Goal: Task Accomplishment & Management: Manage account settings

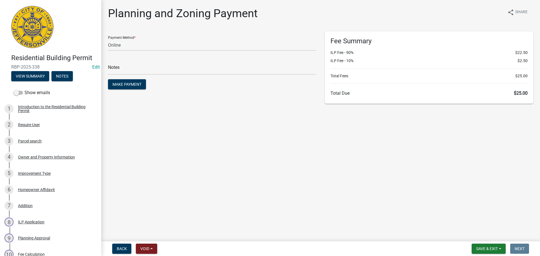
select select "3: 3"
click at [42, 158] on div "Owner and Property Information" at bounding box center [46, 157] width 57 height 4
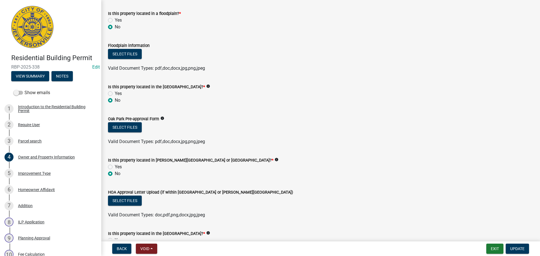
scroll to position [393, 0]
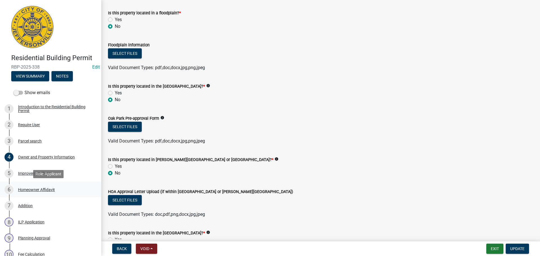
click at [27, 188] on div "Homeowner Affidavit" at bounding box center [36, 190] width 37 height 4
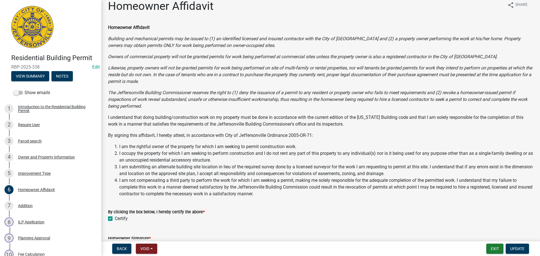
scroll to position [0, 0]
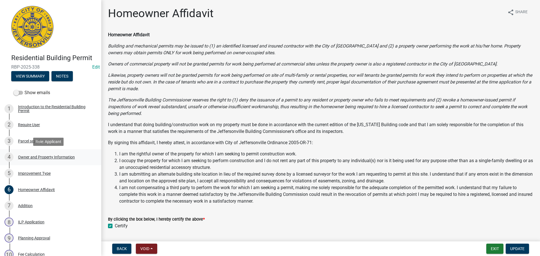
click at [35, 156] on div "Owner and Property Information" at bounding box center [46, 157] width 57 height 4
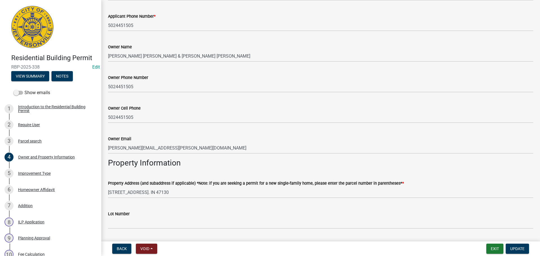
scroll to position [141, 0]
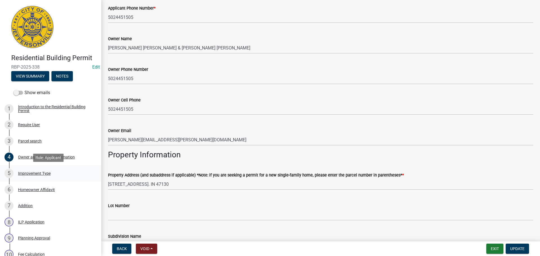
click at [32, 173] on div "Improvement Type" at bounding box center [34, 173] width 33 height 4
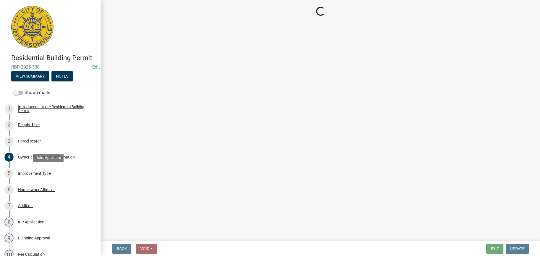
scroll to position [0, 0]
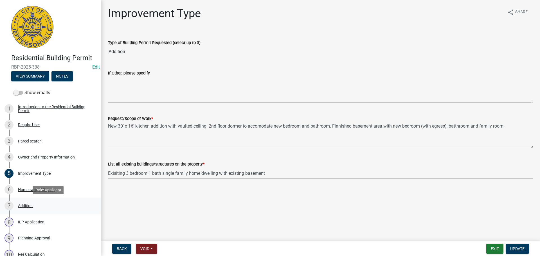
click at [26, 207] on div "Addition" at bounding box center [25, 206] width 15 height 4
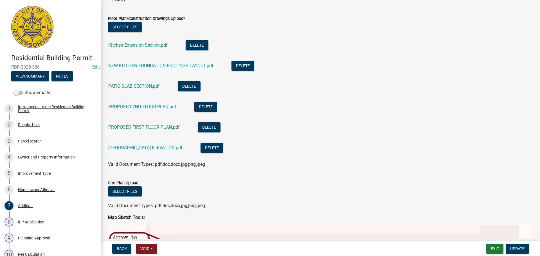
scroll to position [351, 0]
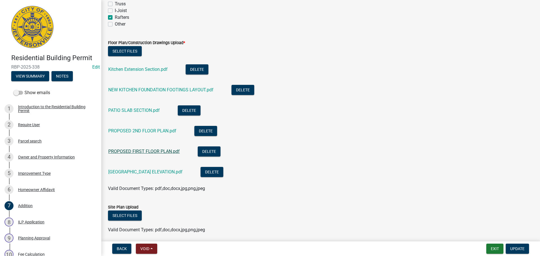
click at [133, 150] on link "PROPOSED FIRST FLOOR PLAN.pdf" at bounding box center [143, 151] width 71 height 5
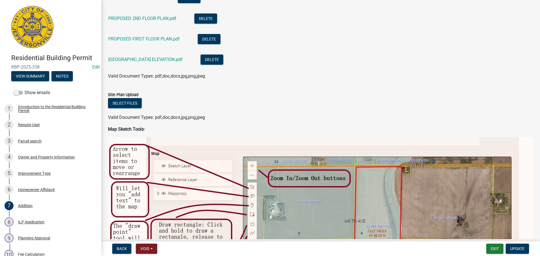
scroll to position [295, 0]
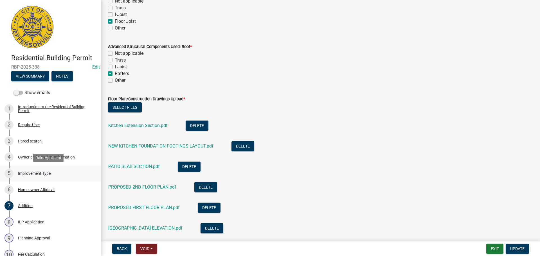
click at [29, 176] on div "5 Improvement Type" at bounding box center [48, 173] width 88 height 9
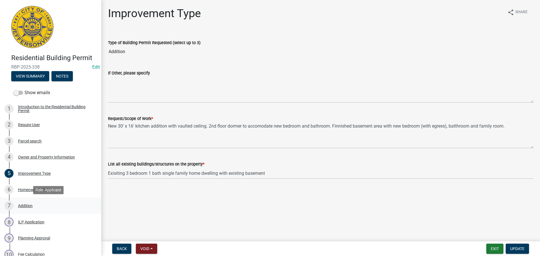
click at [20, 206] on div "Addition" at bounding box center [25, 206] width 15 height 4
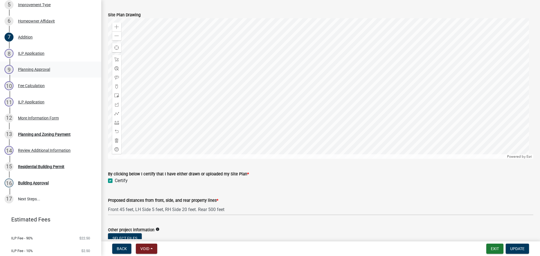
scroll to position [185, 0]
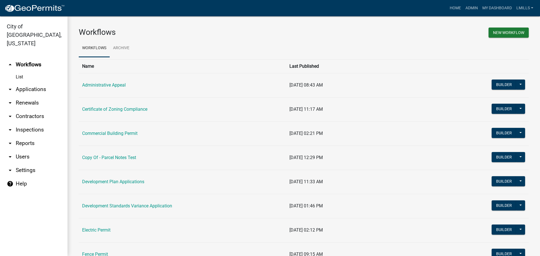
click at [37, 83] on link "arrow_drop_down Applications" at bounding box center [33, 89] width 67 height 13
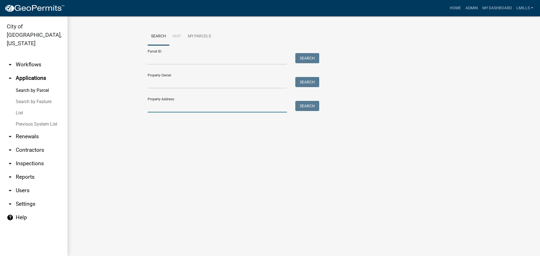
click at [221, 107] on input "Property Address:" at bounding box center [217, 107] width 139 height 12
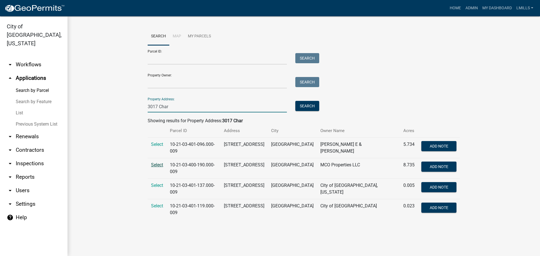
type input "3017 Char"
click at [155, 164] on span "Select" at bounding box center [157, 164] width 12 height 5
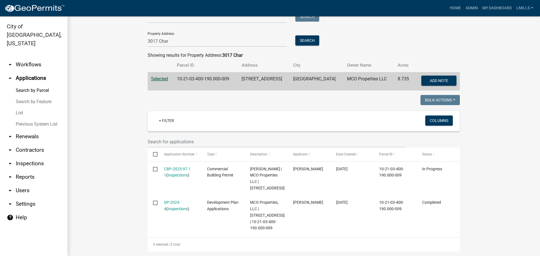
scroll to position [112, 0]
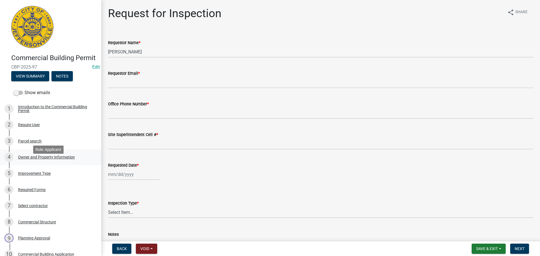
click at [52, 159] on div "Owner and Property Information" at bounding box center [46, 157] width 57 height 4
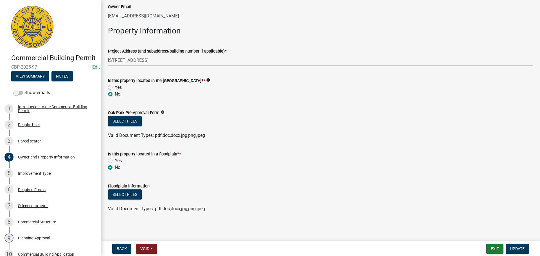
scroll to position [267, 0]
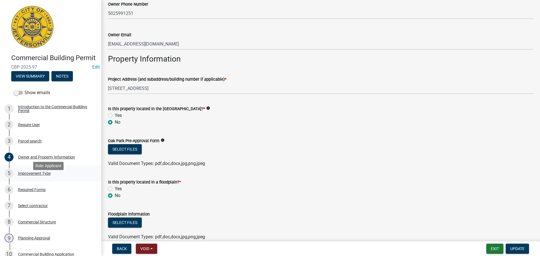
click at [36, 175] on div "Improvement Type" at bounding box center [34, 173] width 33 height 4
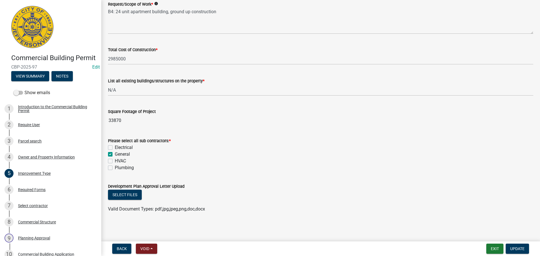
scroll to position [115, 0]
click at [23, 143] on div "Parcel search" at bounding box center [30, 141] width 24 height 4
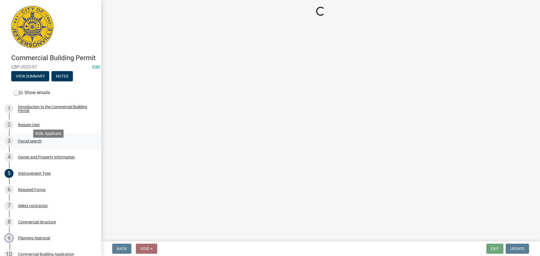
scroll to position [0, 0]
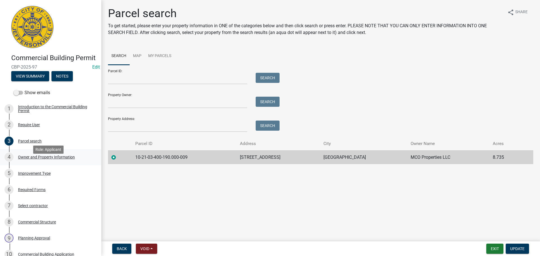
click at [24, 159] on div "Owner and Property Information" at bounding box center [46, 157] width 57 height 4
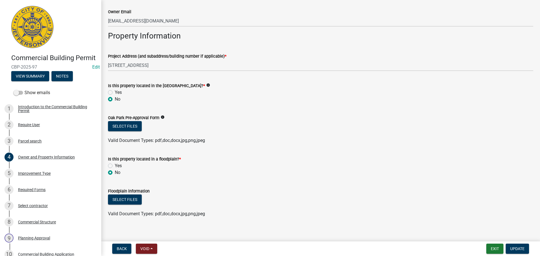
scroll to position [295, 0]
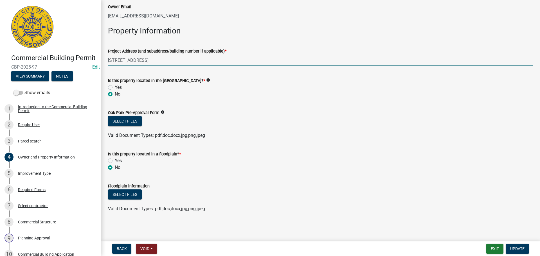
click at [176, 60] on input "3017 CHARLESTOWN PIKE" at bounding box center [320, 61] width 425 height 12
type input "3017 CHARLESTOWN PIKE, Building B-4"
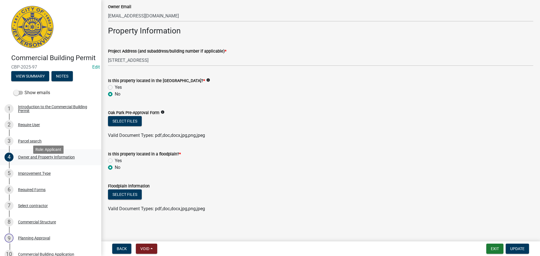
click at [26, 159] on div "Owner and Property Information" at bounding box center [46, 157] width 57 height 4
click at [518, 250] on span "Update" at bounding box center [517, 248] width 14 height 4
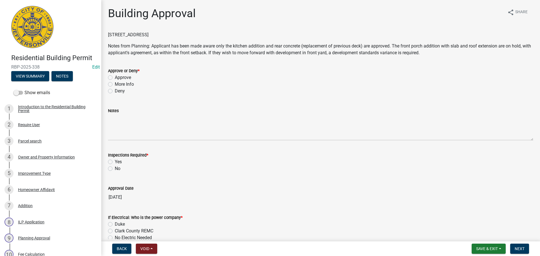
click at [122, 80] on label "Approve" at bounding box center [123, 77] width 16 height 7
click at [118, 78] on input "Approve" at bounding box center [117, 76] width 4 height 4
radio input "true"
click at [117, 162] on label "Yes" at bounding box center [118, 161] width 7 height 7
click at [117, 162] on input "Yes" at bounding box center [117, 160] width 4 height 4
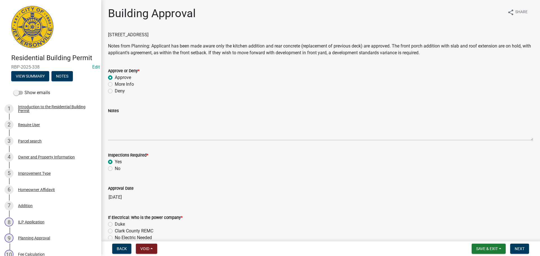
radio input "true"
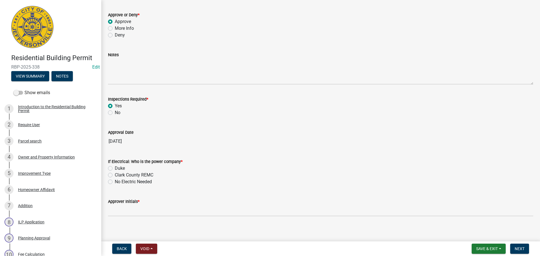
scroll to position [60, 0]
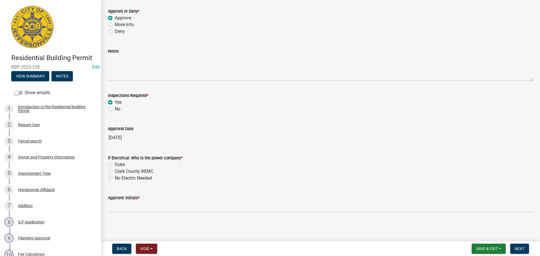
click at [119, 164] on label "Duke" at bounding box center [120, 164] width 10 height 7
click at [118, 164] on input "Duke" at bounding box center [117, 163] width 4 height 4
radio input "true"
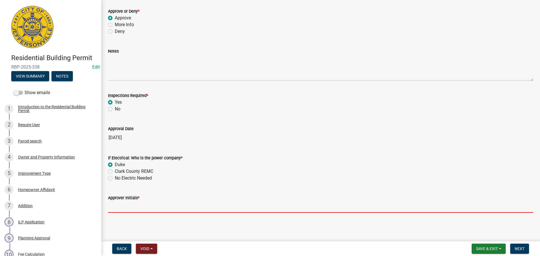
click at [135, 207] on input "Approver Initials *" at bounding box center [320, 207] width 425 height 12
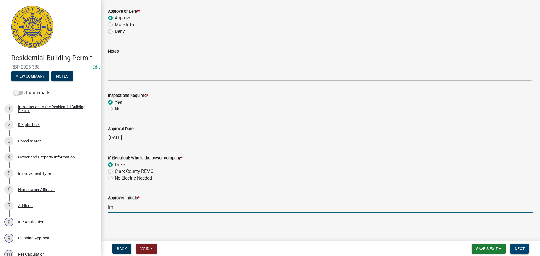
type input "lm"
click at [521, 248] on span "Next" at bounding box center [519, 248] width 10 height 4
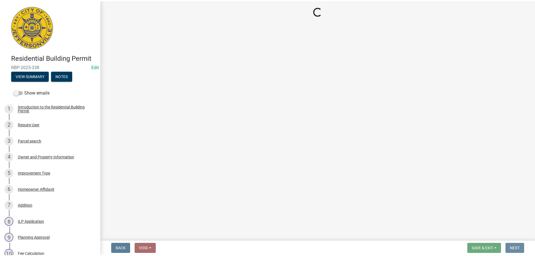
scroll to position [0, 0]
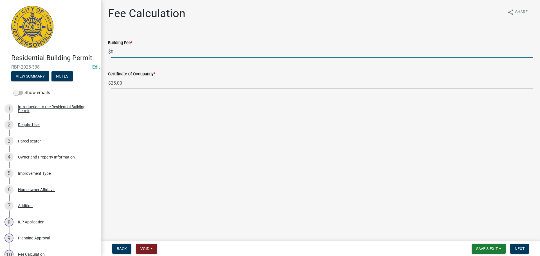
drag, startPoint x: 115, startPoint y: 52, endPoint x: 108, endPoint y: 52, distance: 6.5
click at [108, 52] on div "$ 0" at bounding box center [320, 52] width 425 height 12
type input "224.00"
click at [525, 249] on button "Next" at bounding box center [519, 249] width 19 height 10
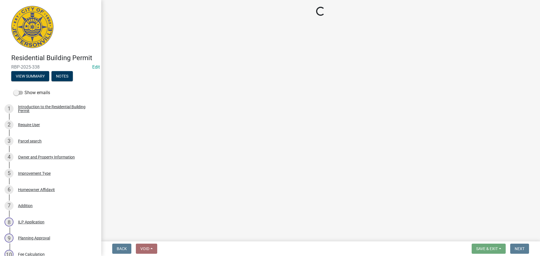
select select "3: 3"
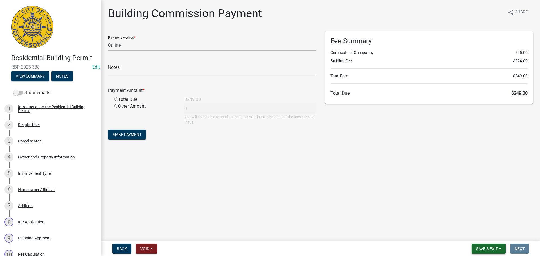
click at [483, 248] on span "Save & Exit" at bounding box center [487, 248] width 22 height 4
click at [482, 232] on button "Save & Exit" at bounding box center [482, 233] width 45 height 13
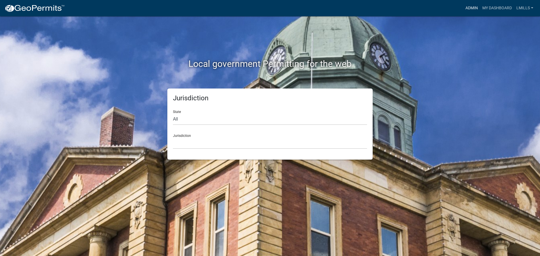
click at [470, 10] on link "Admin" at bounding box center [471, 8] width 17 height 11
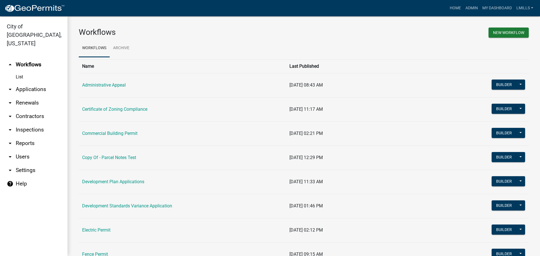
click at [24, 83] on link "arrow_drop_down Applications" at bounding box center [33, 89] width 67 height 13
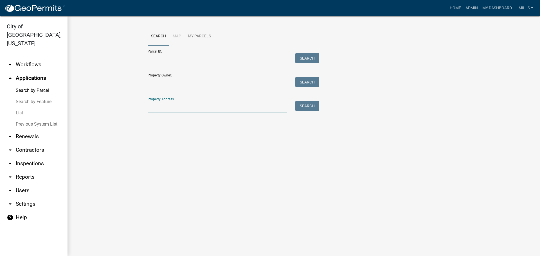
click at [202, 103] on input "Property Address:" at bounding box center [217, 107] width 139 height 12
click at [310, 104] on button "Search" at bounding box center [307, 106] width 24 height 10
drag, startPoint x: 228, startPoint y: 108, endPoint x: 223, endPoint y: 108, distance: 5.3
click at [223, 108] on input "300 Internation" at bounding box center [217, 107] width 139 height 12
type input "300 Int"
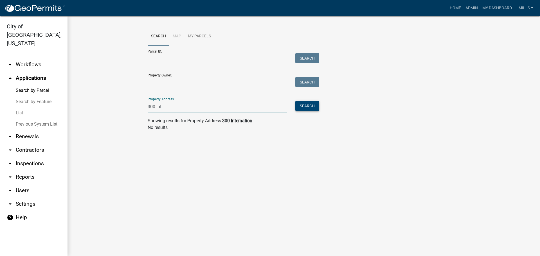
click at [304, 107] on button "Search" at bounding box center [307, 106] width 24 height 10
click at [173, 61] on input "Parcel ID:" at bounding box center [217, 59] width 139 height 12
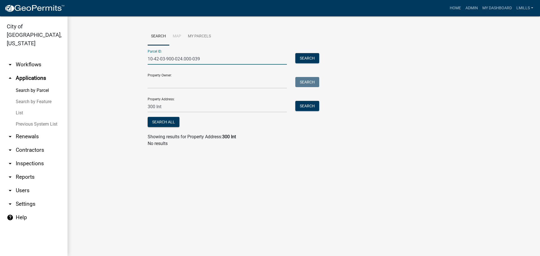
type input "10-42-03-900-024.000-039"
drag, startPoint x: 167, startPoint y: 108, endPoint x: 130, endPoint y: 108, distance: 37.4
click at [130, 108] on wm-workflow-application-search-view "Search Map My Parcels Parcel ID: 10-42-03-900-024.000-039 Search Property Owner…" at bounding box center [304, 90] width 450 height 124
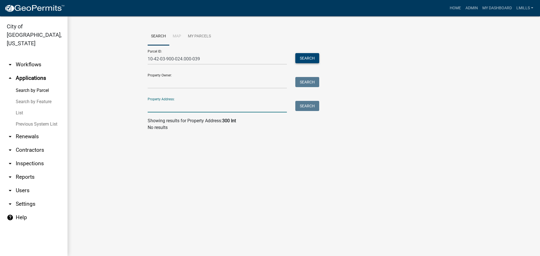
click at [308, 56] on button "Search" at bounding box center [307, 58] width 24 height 10
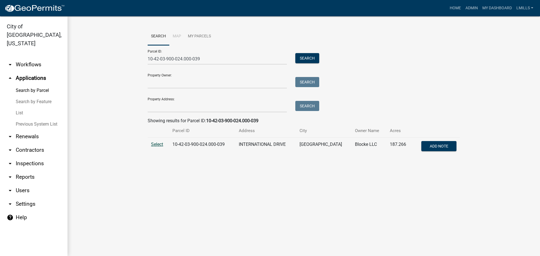
click at [160, 146] on span "Select" at bounding box center [157, 144] width 12 height 5
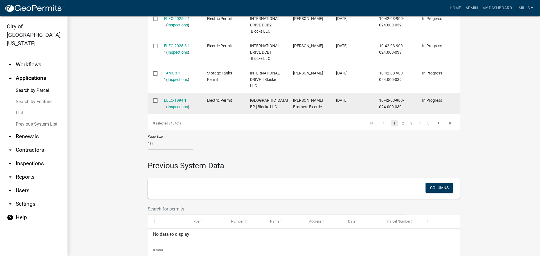
scroll to position [393, 0]
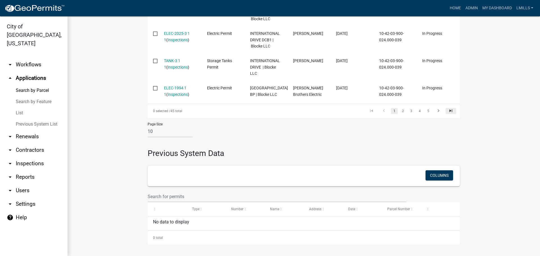
click at [450, 115] on icon "go to last page" at bounding box center [450, 111] width 7 height 7
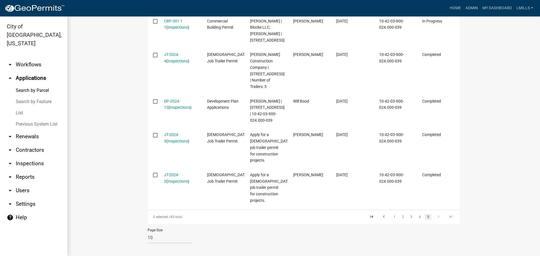
scroll to position [245, 0]
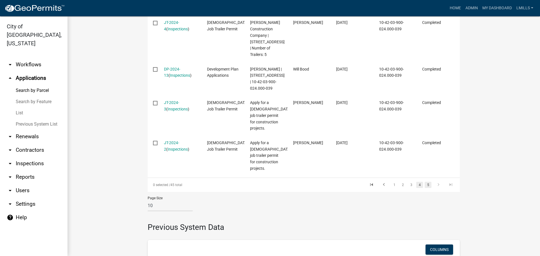
click at [419, 188] on link "4" at bounding box center [419, 185] width 7 height 6
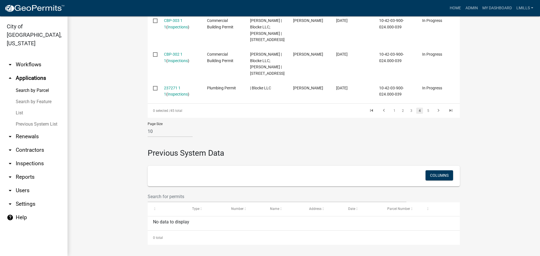
scroll to position [545, 0]
click at [409, 110] on link "3" at bounding box center [410, 111] width 7 height 6
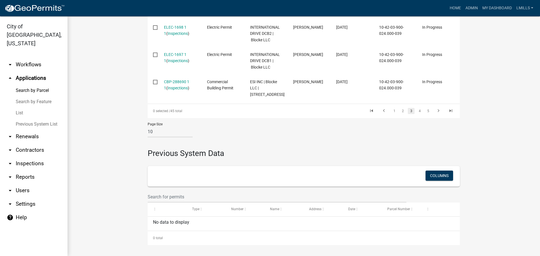
scroll to position [488, 0]
click at [399, 110] on link "2" at bounding box center [402, 111] width 7 height 6
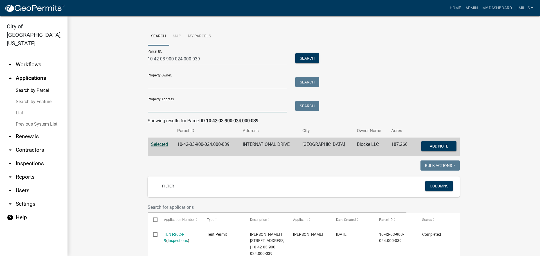
click at [173, 105] on input "Property Address:" at bounding box center [217, 107] width 139 height 12
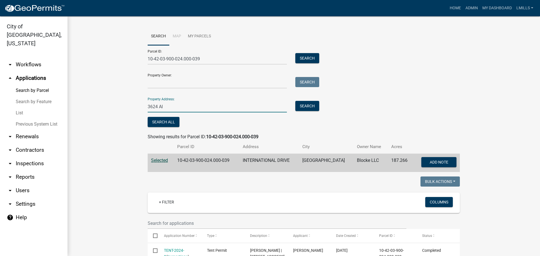
type input "3624 Al"
click at [42, 157] on link "arrow_drop_down Inspections" at bounding box center [33, 163] width 67 height 13
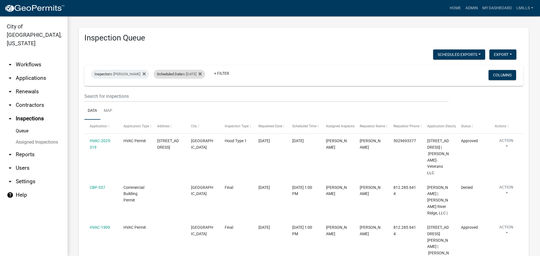
click at [187, 72] on div "Scheduled Date is 09/10/2025" at bounding box center [178, 74] width 51 height 9
click at [200, 94] on input "2025-09-10" at bounding box center [183, 95] width 39 height 12
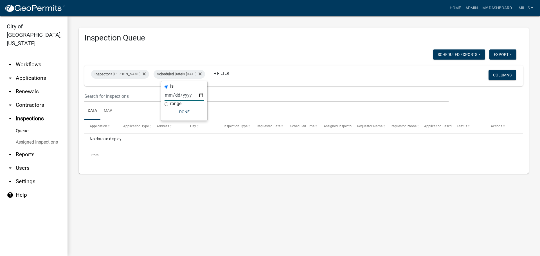
click at [201, 96] on input "2025-09-22" at bounding box center [183, 95] width 39 height 12
type input "2025-09-15"
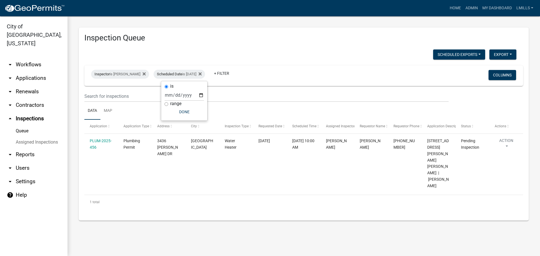
click at [237, 54] on div "Scheduled Exports + Create New Export Excel Format (.xlsx) CSV Format (.csv)" at bounding box center [300, 55] width 440 height 12
click at [137, 73] on div "Inspector is Jeremy Ramsey" at bounding box center [120, 74] width 58 height 9
click at [127, 103] on select "Select an option None Shawn Jeremy Ramsey Mary Frey Chad Reischl Mike Kruer Har…" at bounding box center [120, 101] width 56 height 12
select select "36a8b8f0-2ef8-43e9-ae06-718f51af8d36"
click at [92, 95] on select "Select an option None Shawn Jeremy Ramsey Mary Frey Chad Reischl Mike Kruer Har…" at bounding box center [120, 101] width 56 height 12
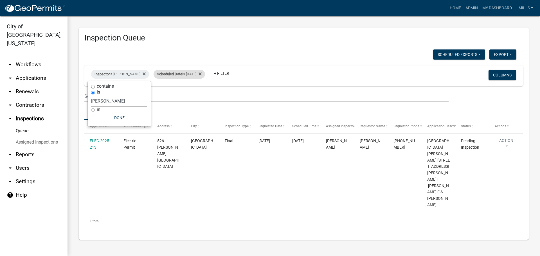
click at [187, 73] on div "Scheduled Date is 09/15/2025" at bounding box center [178, 74] width 51 height 9
click at [197, 95] on input "2025-09-15" at bounding box center [182, 95] width 39 height 12
type input "2025-09-11"
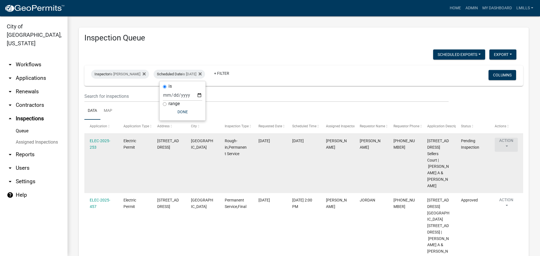
drag, startPoint x: 101, startPoint y: 142, endPoint x: 505, endPoint y: 144, distance: 404.1
click at [505, 144] on button "Action" at bounding box center [505, 145] width 23 height 14
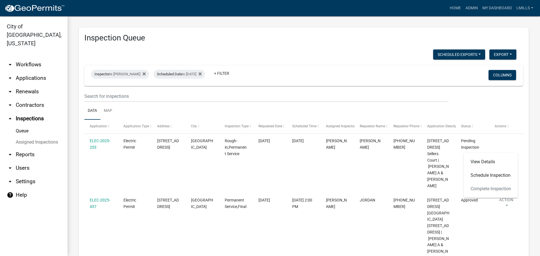
click at [494, 190] on div "View Details Schedule Inspection Complete Inspection" at bounding box center [490, 175] width 54 height 45
click at [492, 191] on div "View Details Schedule Inspection Complete Inspection" at bounding box center [490, 175] width 54 height 45
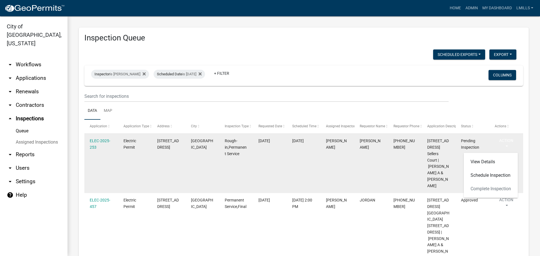
click at [220, 162] on datatable-body-cell "Rough-in,Permanent Service" at bounding box center [236, 163] width 34 height 59
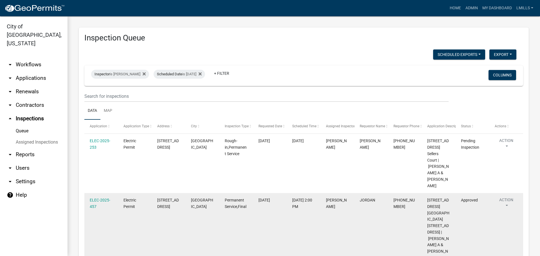
click at [511, 197] on button "Action" at bounding box center [505, 204] width 23 height 14
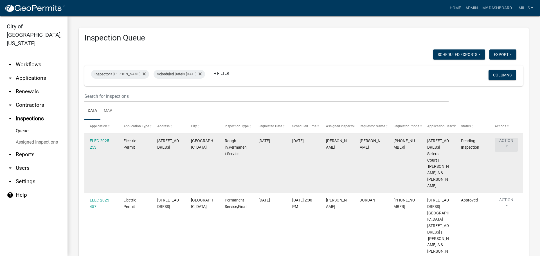
click at [507, 145] on button "Action" at bounding box center [505, 145] width 23 height 14
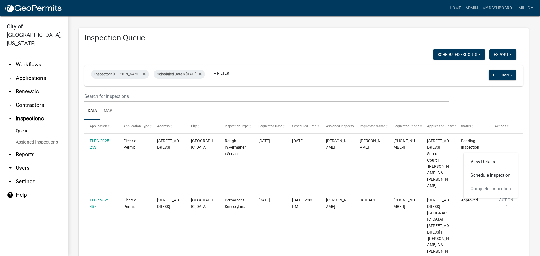
click at [495, 188] on div "View Details Schedule Inspection Complete Inspection" at bounding box center [490, 175] width 54 height 45
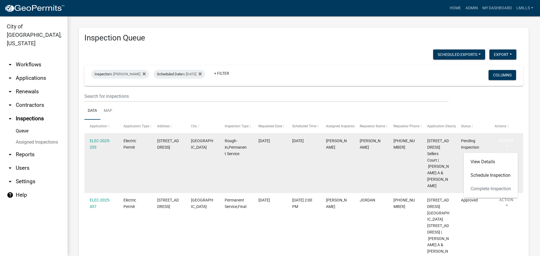
click at [481, 143] on div "Pending Inspection" at bounding box center [472, 144] width 23 height 13
click at [102, 142] on link "ELEC-2025-253" at bounding box center [100, 144] width 21 height 11
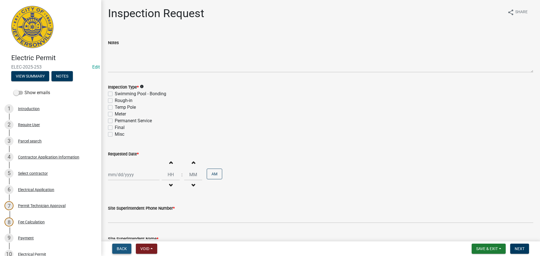
click at [125, 251] on span "Back" at bounding box center [122, 248] width 10 height 4
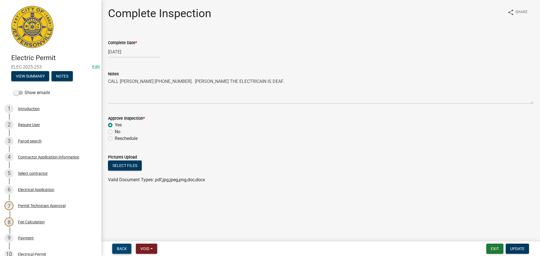
click at [125, 250] on span "Back" at bounding box center [122, 248] width 10 height 4
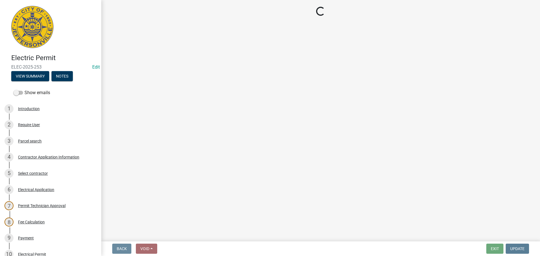
select select "36a8b8f0-2ef8-43e9-ae06-718f51af8d36"
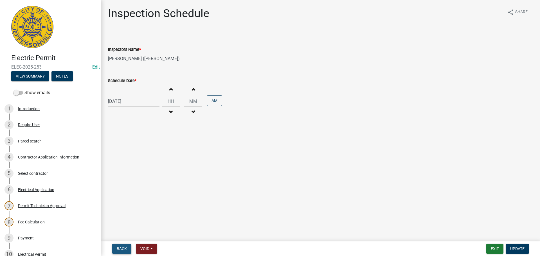
click at [125, 250] on span "Back" at bounding box center [122, 248] width 10 height 4
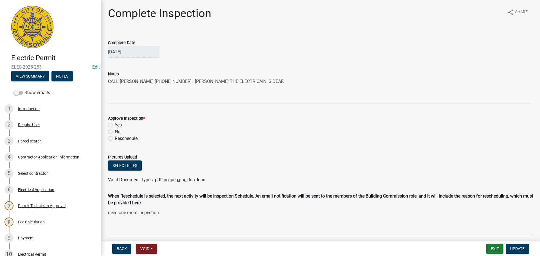
click at [115, 124] on label "Yes" at bounding box center [118, 125] width 7 height 7
click at [115, 124] on input "Yes" at bounding box center [117, 124] width 4 height 4
radio input "true"
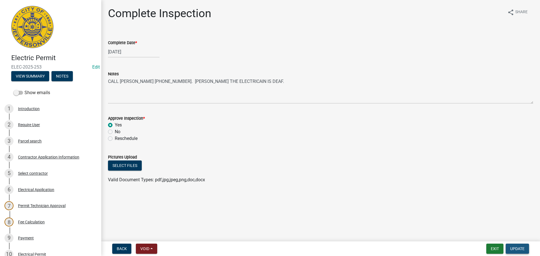
click at [513, 249] on span "Update" at bounding box center [517, 248] width 14 height 4
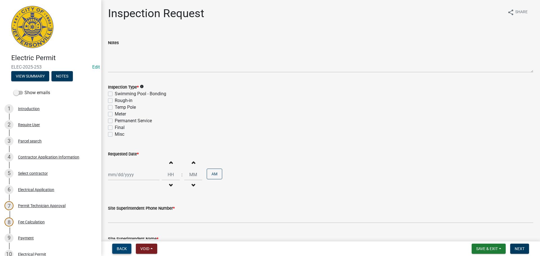
click at [118, 247] on span "Back" at bounding box center [122, 248] width 10 height 4
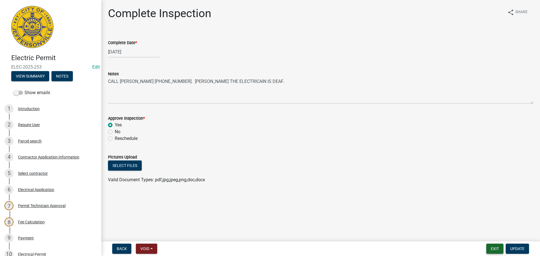
click at [494, 248] on button "Exit" at bounding box center [494, 249] width 17 height 10
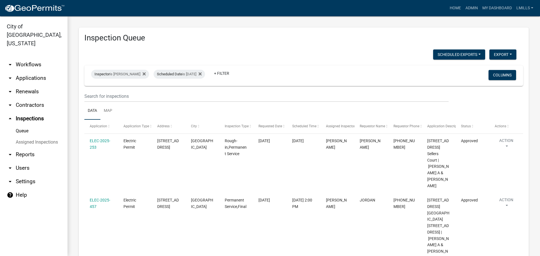
click at [35, 71] on link "arrow_drop_down Applications" at bounding box center [33, 77] width 67 height 13
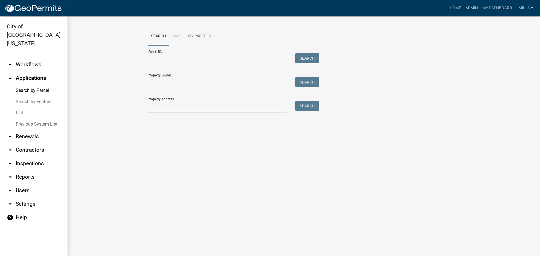
click at [191, 108] on input "Property Address:" at bounding box center [217, 107] width 139 height 12
type input "3015 Utica"
click at [313, 104] on button "Search" at bounding box center [307, 106] width 24 height 10
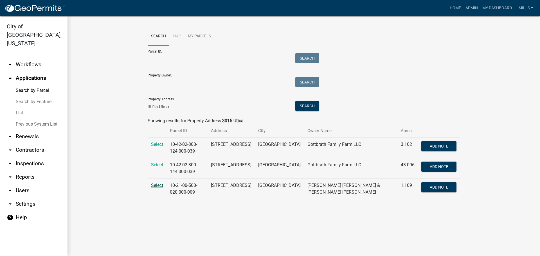
click at [153, 185] on span "Select" at bounding box center [157, 185] width 12 height 5
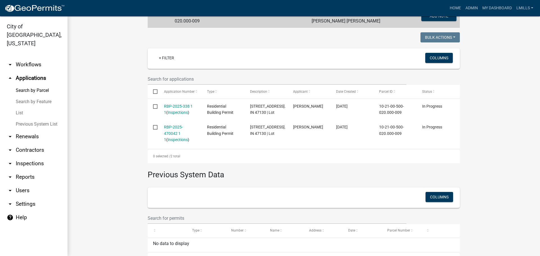
scroll to position [112, 0]
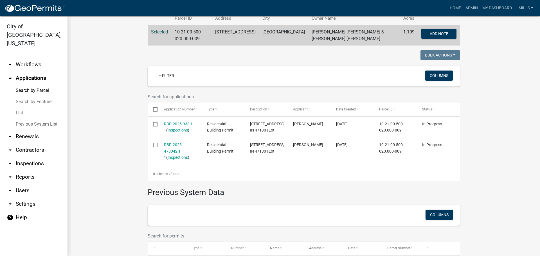
click at [17, 143] on link "arrow_drop_down Contractors" at bounding box center [33, 149] width 67 height 13
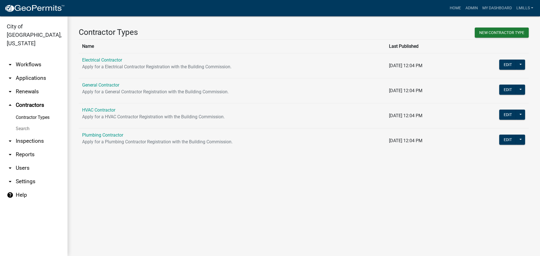
click at [30, 71] on link "arrow_drop_down Applications" at bounding box center [33, 77] width 67 height 13
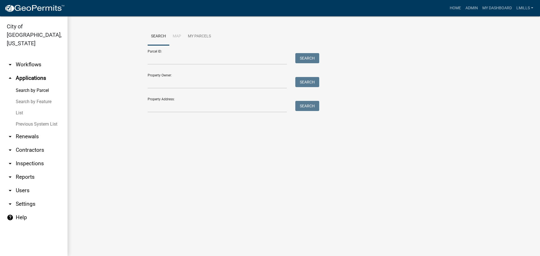
click at [31, 157] on link "arrow_drop_down Inspections" at bounding box center [33, 163] width 67 height 13
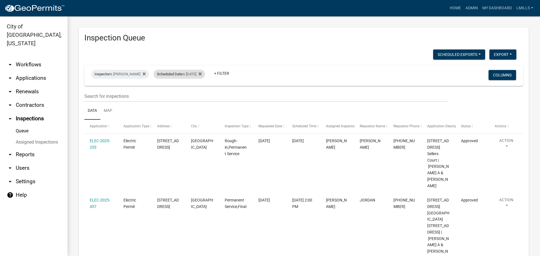
click at [184, 75] on div "Scheduled Date is 09/11/2025" at bounding box center [178, 74] width 51 height 9
click at [200, 95] on input "2025-09-11" at bounding box center [182, 95] width 39 height 12
type input "2025-09-12"
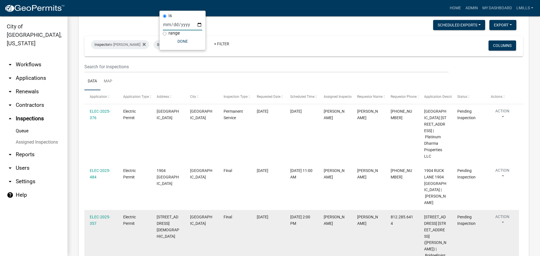
scroll to position [84, 0]
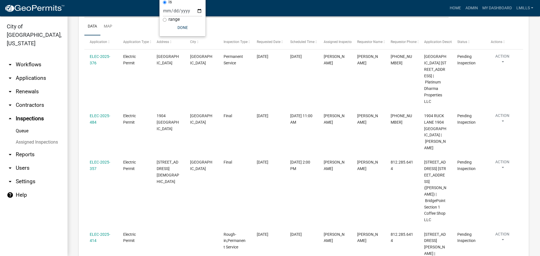
click at [22, 98] on link "arrow_drop_down Contractors" at bounding box center [33, 104] width 67 height 13
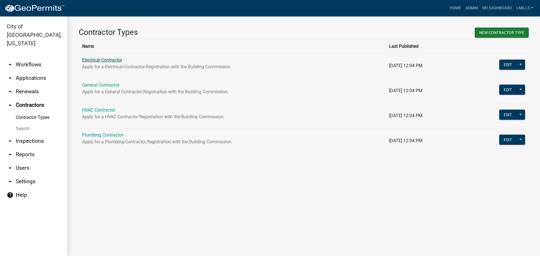
click at [101, 60] on link "Electrical Contractor" at bounding box center [102, 59] width 40 height 5
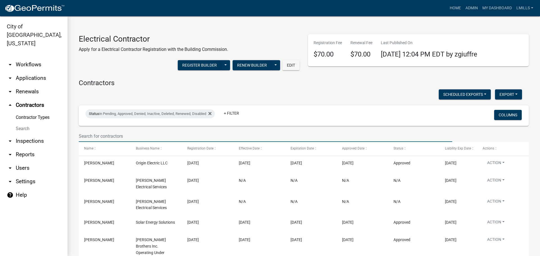
click at [114, 134] on input "text" at bounding box center [265, 136] width 373 height 12
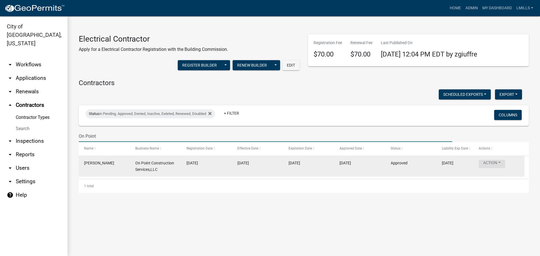
type input "On Point"
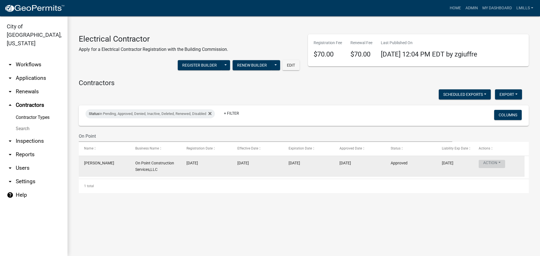
click at [501, 164] on button "Action" at bounding box center [491, 164] width 26 height 8
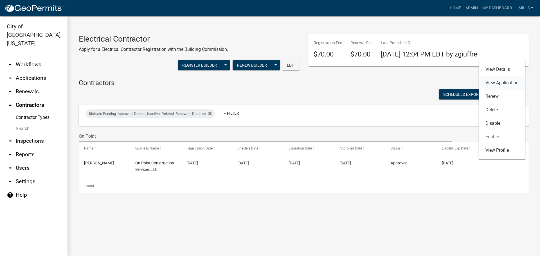
click at [509, 80] on link "View Application" at bounding box center [501, 82] width 47 height 13
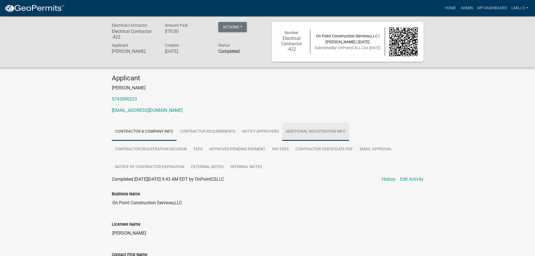
click at [312, 132] on link "Additional Registration Info" at bounding box center [315, 132] width 67 height 18
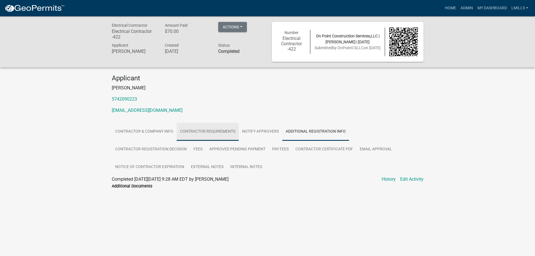
click at [214, 128] on link "Contractor Requirements" at bounding box center [208, 132] width 62 height 18
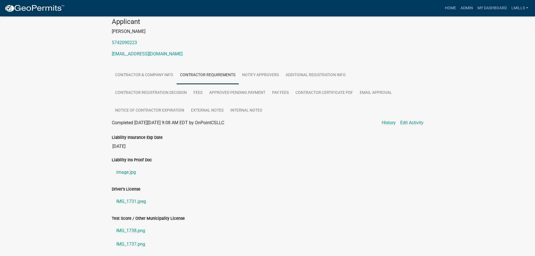
scroll to position [82, 0]
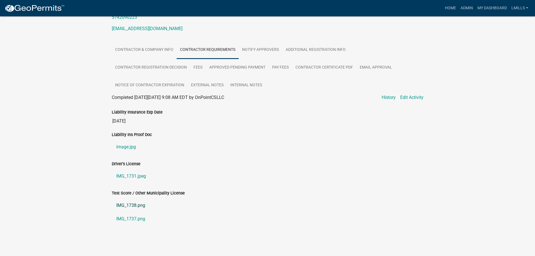
click at [129, 204] on link "IMG_1738.png" at bounding box center [268, 205] width 312 height 13
click at [126, 217] on link "IMG_1737.png" at bounding box center [268, 218] width 312 height 13
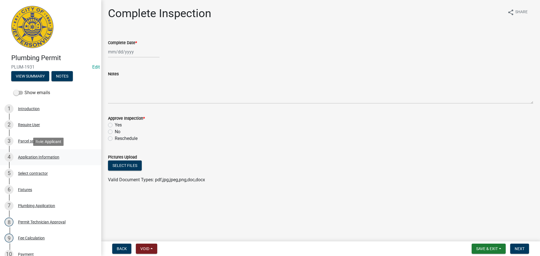
click at [40, 159] on div "Application Information" at bounding box center [38, 157] width 41 height 4
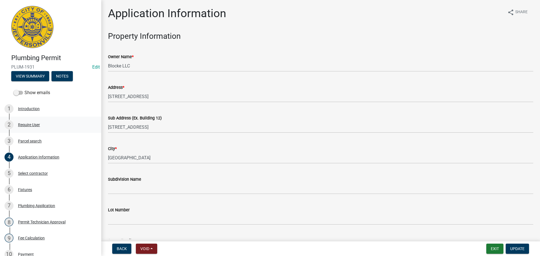
click at [30, 125] on div "Require User" at bounding box center [29, 125] width 22 height 4
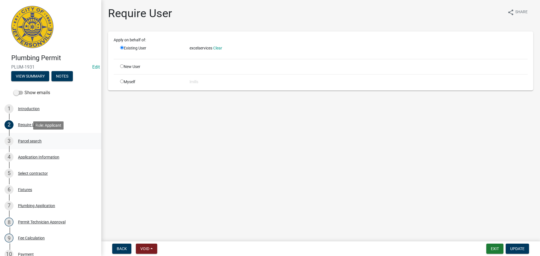
click at [30, 140] on div "Parcel search" at bounding box center [30, 141] width 24 height 4
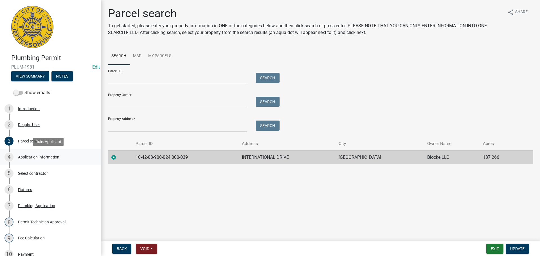
click at [38, 155] on div "Application Information" at bounding box center [38, 157] width 41 height 4
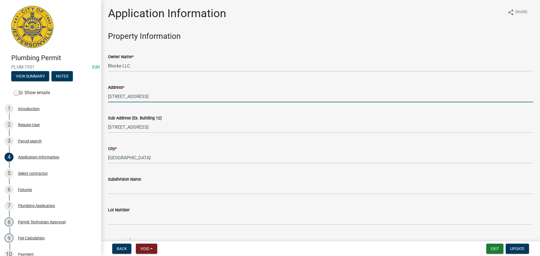
click at [109, 94] on input "400 International Drive" at bounding box center [320, 97] width 425 height 12
type input "300 International Drive"
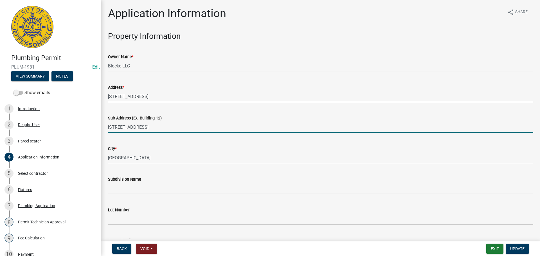
click at [109, 124] on input "400 International Drive" at bounding box center [320, 127] width 425 height 12
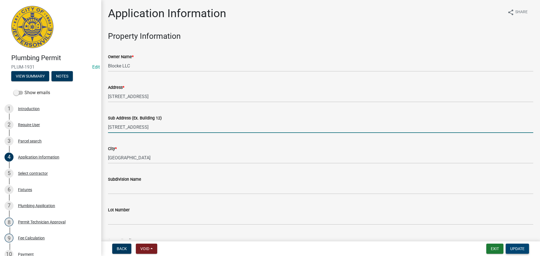
type input "300 International Drive"
click at [513, 248] on span "Update" at bounding box center [517, 248] width 14 height 4
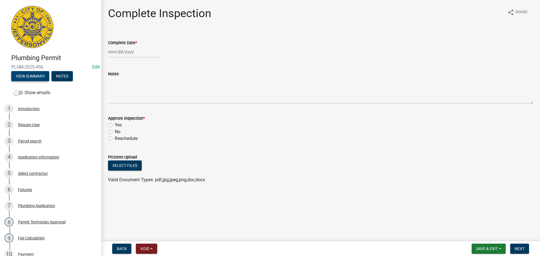
click at [40, 74] on button "View Summary" at bounding box center [30, 76] width 38 height 10
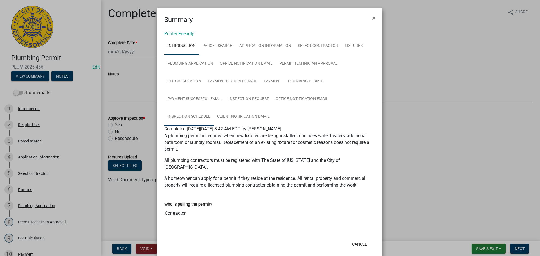
click at [191, 116] on link "Inspection Schedule" at bounding box center [188, 117] width 49 height 18
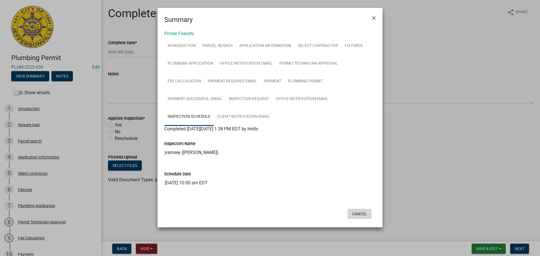
click at [357, 216] on button "Cancel" at bounding box center [359, 214] width 24 height 10
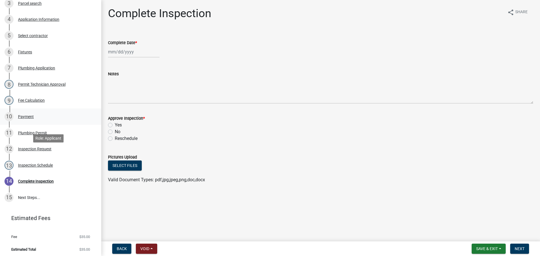
scroll to position [140, 0]
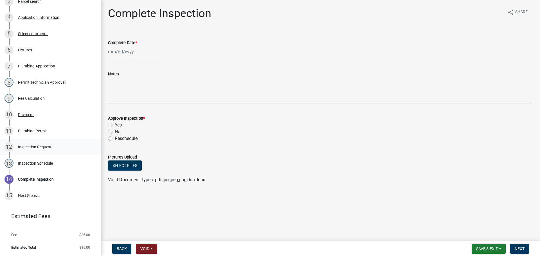
click at [35, 145] on div "Inspection Request" at bounding box center [34, 147] width 33 height 4
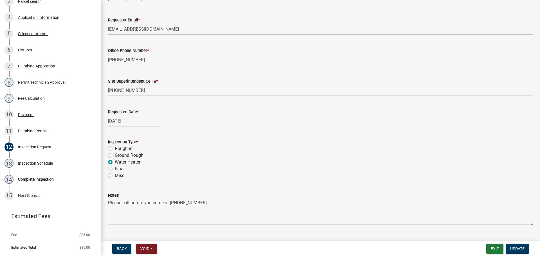
scroll to position [66, 0]
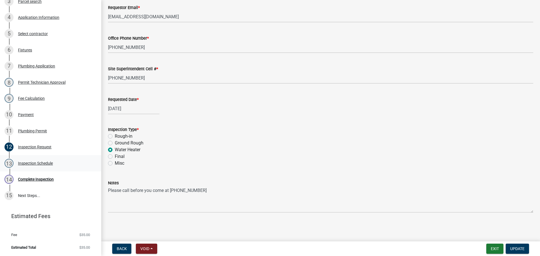
click at [33, 163] on div "Inspection Schedule" at bounding box center [35, 163] width 35 height 4
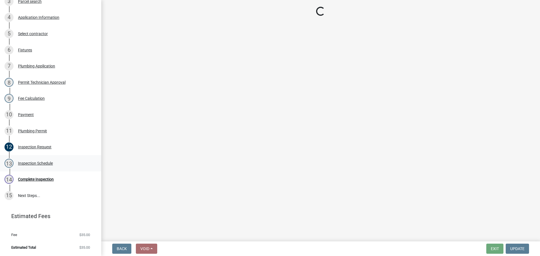
scroll to position [0, 0]
select select "13c97fbc-c819-4cee-844a-0db3d3c4db95"
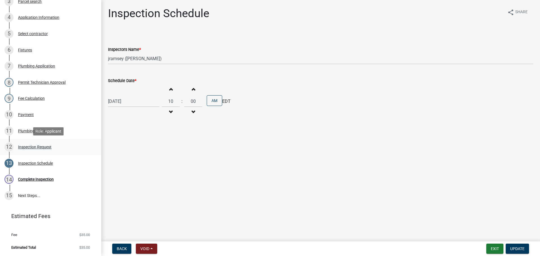
click at [37, 148] on div "Inspection Request" at bounding box center [34, 147] width 33 height 4
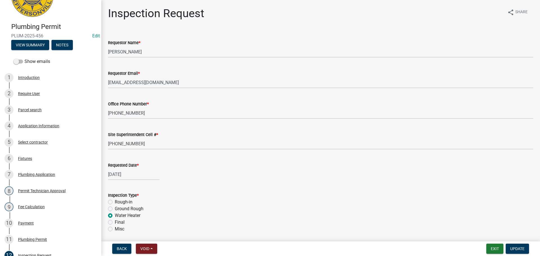
scroll to position [27, 0]
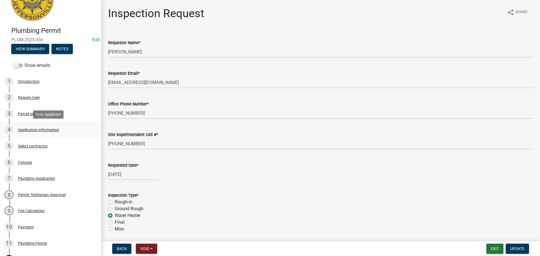
click at [27, 131] on div "Application Information" at bounding box center [38, 130] width 41 height 4
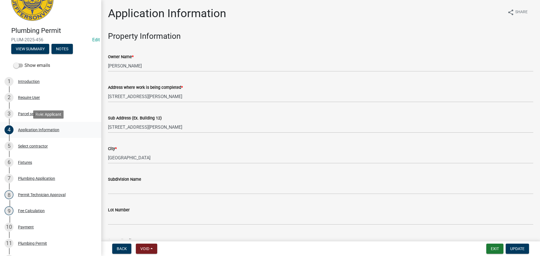
click at [48, 130] on div "Application Information" at bounding box center [38, 130] width 41 height 4
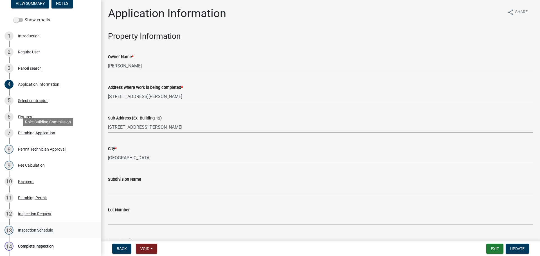
scroll to position [84, 0]
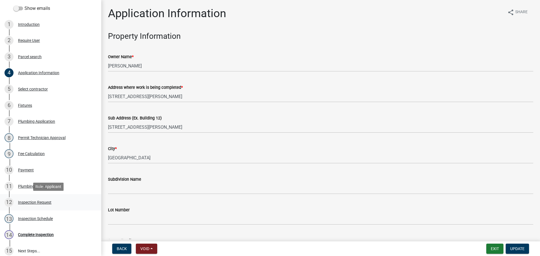
click at [25, 203] on div "Inspection Request" at bounding box center [34, 202] width 33 height 4
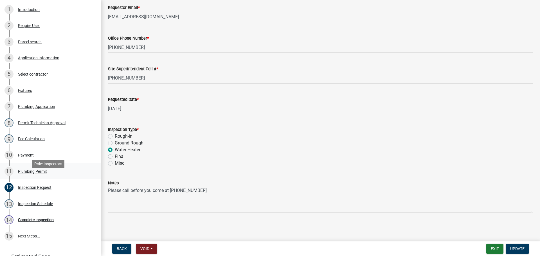
scroll to position [0, 0]
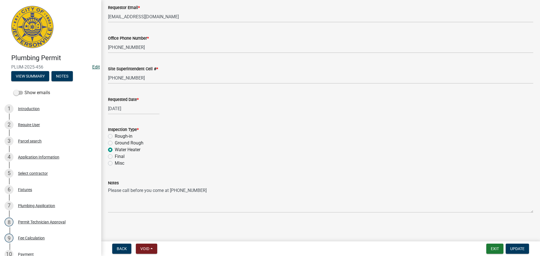
click at [93, 66] on link "Edit" at bounding box center [96, 66] width 8 height 5
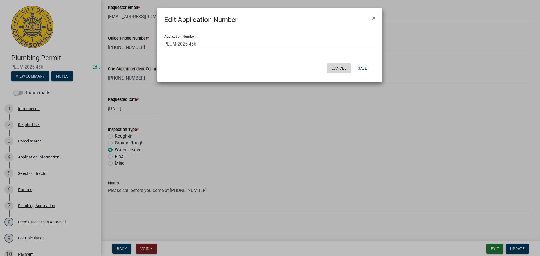
click at [335, 67] on button "Cancel" at bounding box center [339, 68] width 24 height 10
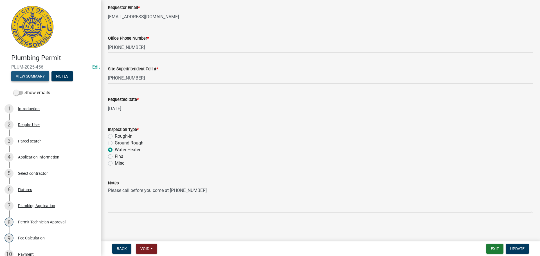
click at [24, 76] on button "View Summary" at bounding box center [30, 76] width 38 height 10
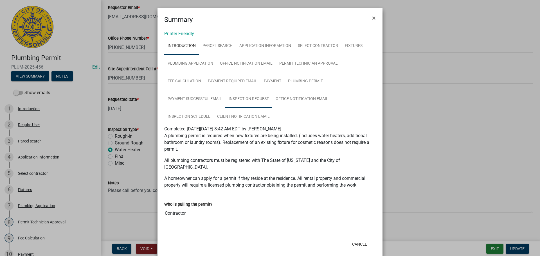
click at [235, 100] on link "Inspection Request" at bounding box center [248, 99] width 47 height 18
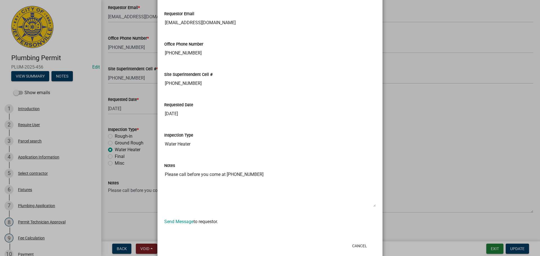
scroll to position [171, 0]
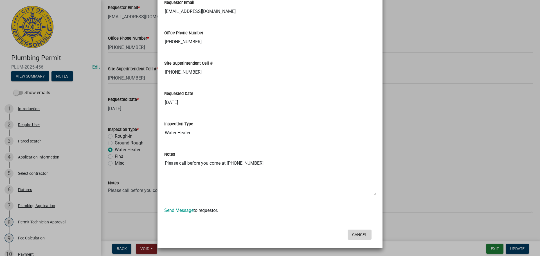
click at [360, 235] on button "Cancel" at bounding box center [359, 235] width 24 height 10
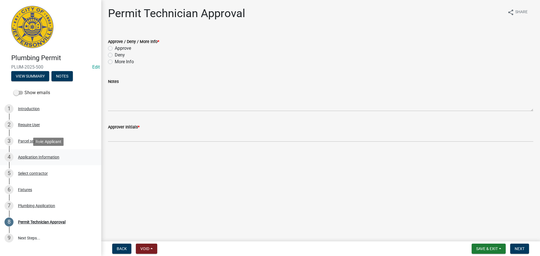
click at [28, 157] on div "Application Information" at bounding box center [38, 157] width 41 height 4
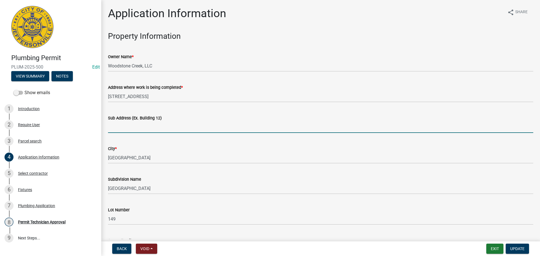
click at [150, 126] on input "Sub Address (Ex. Building 12)" at bounding box center [320, 127] width 425 height 12
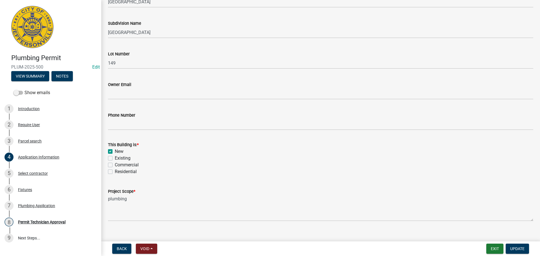
scroll to position [164, 0]
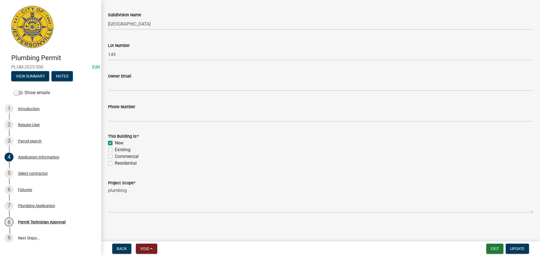
type input "[STREET_ADDRESS]"
click at [127, 163] on label "Residential" at bounding box center [126, 163] width 22 height 7
click at [118, 163] on input "Residential" at bounding box center [117, 162] width 4 height 4
checkbox input "true"
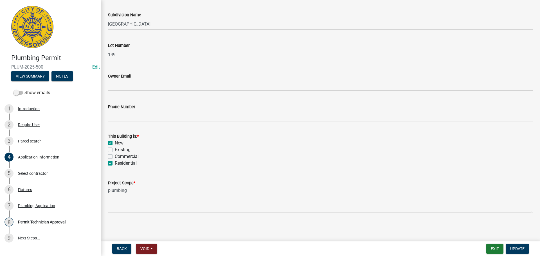
checkbox input "false"
checkbox input "true"
click at [511, 247] on span "Update" at bounding box center [517, 248] width 14 height 4
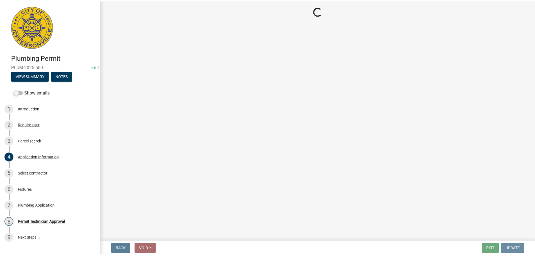
scroll to position [0, 0]
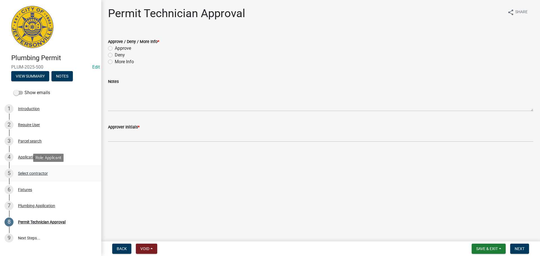
click at [28, 174] on div "Select contractor" at bounding box center [33, 173] width 30 height 4
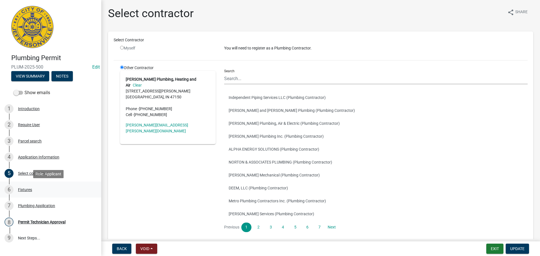
click at [22, 192] on div "6 Fixtures" at bounding box center [48, 189] width 88 height 9
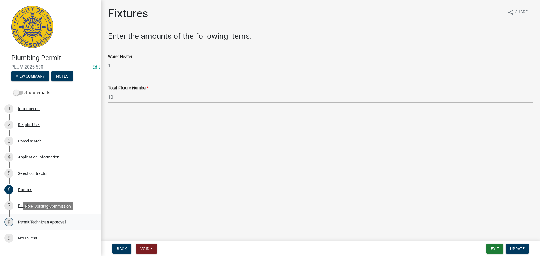
click at [30, 221] on div "Permit Technician Approval" at bounding box center [41, 222] width 47 height 4
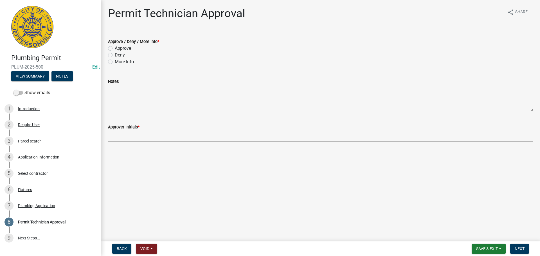
click at [125, 49] on label "Approve" at bounding box center [123, 48] width 16 height 7
click at [118, 49] on input "Approve" at bounding box center [117, 47] width 4 height 4
radio input "true"
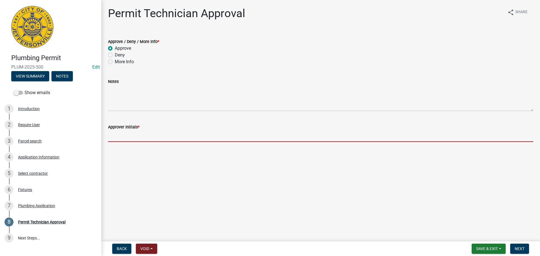
click at [132, 137] on input "Approver Initials *" at bounding box center [320, 136] width 425 height 12
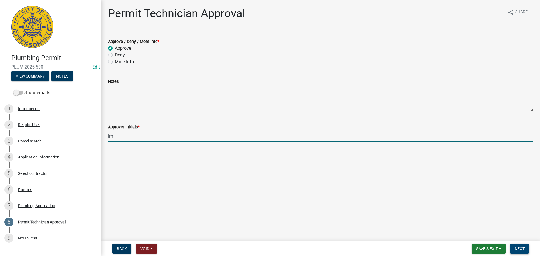
type input "lm"
click at [524, 248] on span "Next" at bounding box center [519, 248] width 10 height 4
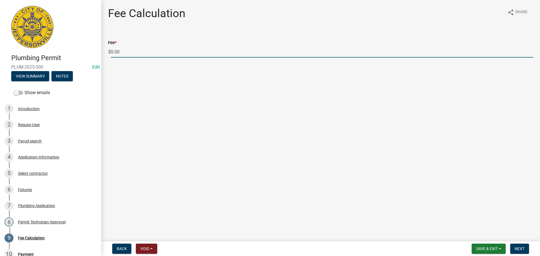
drag, startPoint x: 125, startPoint y: 50, endPoint x: 105, endPoint y: 49, distance: 20.3
click at [105, 49] on div "Fee * $ 0.00" at bounding box center [320, 44] width 433 height 26
type input "85.00"
click at [518, 248] on span "Next" at bounding box center [519, 248] width 10 height 4
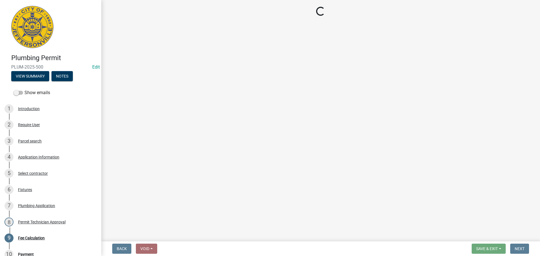
select select "3: 3"
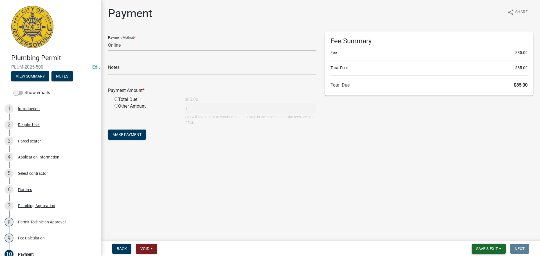
click at [495, 244] on button "Save & Exit" at bounding box center [488, 249] width 34 height 10
click at [494, 232] on button "Save & Exit" at bounding box center [482, 233] width 45 height 13
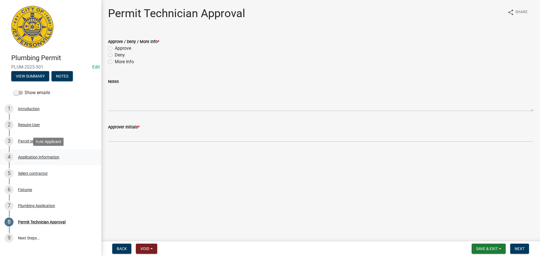
click at [50, 153] on div "4 Application Information" at bounding box center [48, 157] width 88 height 9
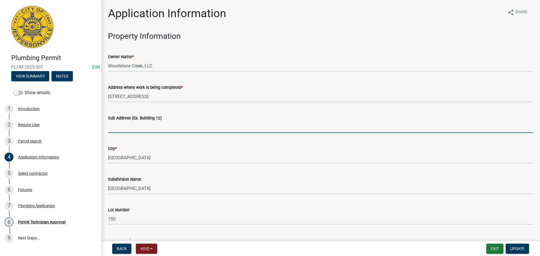
click at [152, 129] on input "Sub Address (Ex. Building 12)" at bounding box center [320, 127] width 425 height 12
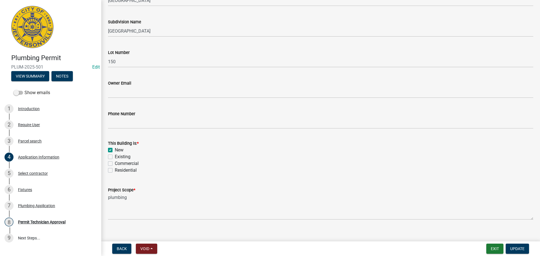
scroll to position [164, 0]
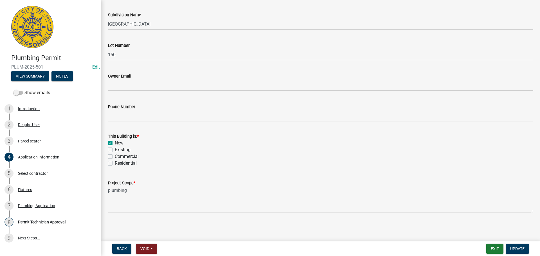
type input "5124 Woodstone Circle"
drag, startPoint x: 127, startPoint y: 162, endPoint x: 132, endPoint y: 163, distance: 5.0
click at [127, 162] on label "Residential" at bounding box center [126, 163] width 22 height 7
click at [118, 162] on input "Residential" at bounding box center [117, 162] width 4 height 4
checkbox input "true"
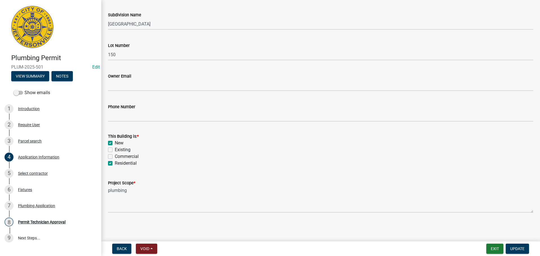
checkbox input "true"
checkbox input "false"
checkbox input "true"
click at [522, 250] on span "Update" at bounding box center [517, 248] width 14 height 4
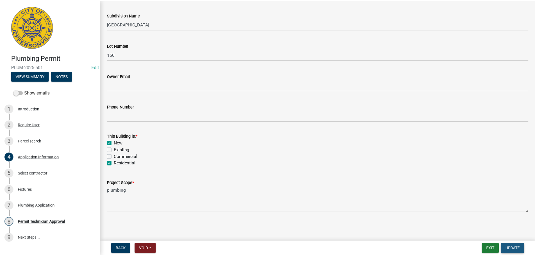
scroll to position [0, 0]
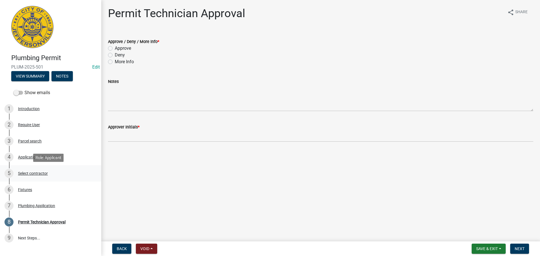
click at [35, 174] on div "Select contractor" at bounding box center [33, 173] width 30 height 4
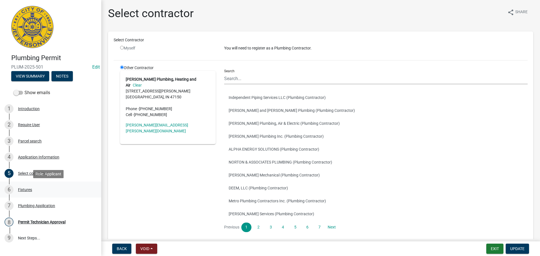
click at [21, 190] on div "Fixtures" at bounding box center [25, 190] width 14 height 4
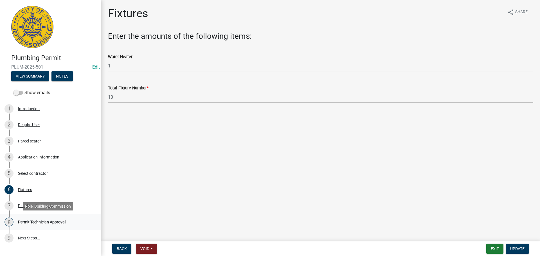
click at [29, 222] on div "Permit Technician Approval" at bounding box center [41, 222] width 47 height 4
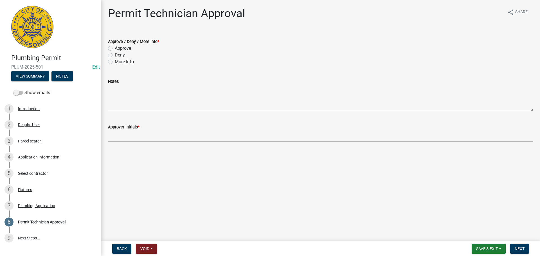
click at [124, 46] on label "Approve" at bounding box center [123, 48] width 16 height 7
click at [118, 46] on input "Approve" at bounding box center [117, 47] width 4 height 4
radio input "true"
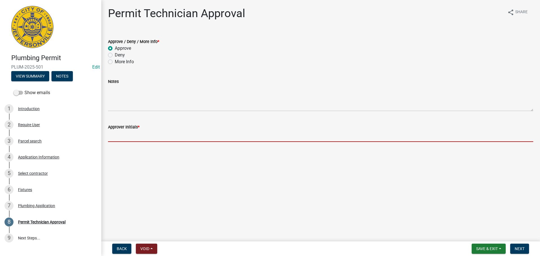
click at [130, 136] on input "Approver Initials *" at bounding box center [320, 136] width 425 height 12
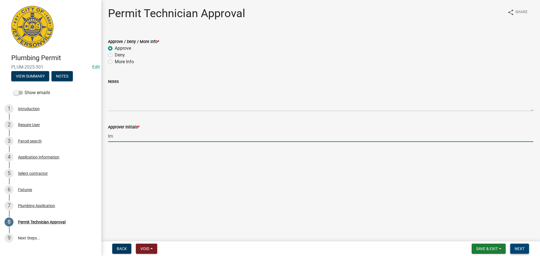
type input "lm"
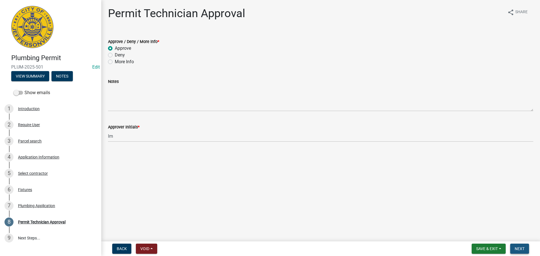
click at [519, 249] on span "Next" at bounding box center [519, 248] width 10 height 4
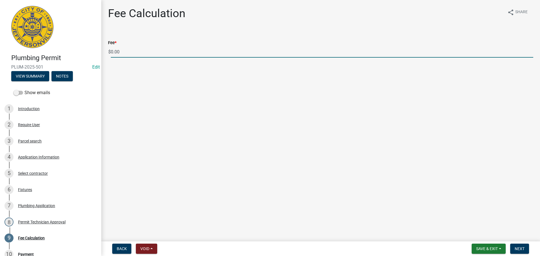
drag, startPoint x: 143, startPoint y: 46, endPoint x: 105, endPoint y: 48, distance: 38.3
click at [107, 47] on div "Fee * $ 0.00" at bounding box center [320, 44] width 433 height 26
type input "85.00"
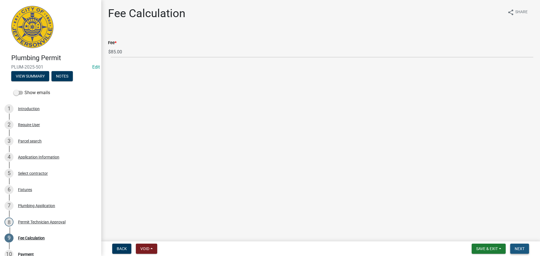
click at [520, 244] on button "Next" at bounding box center [519, 249] width 19 height 10
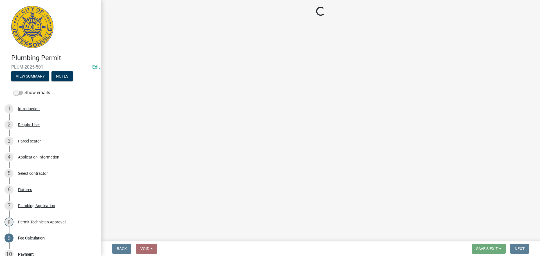
select select "3: 3"
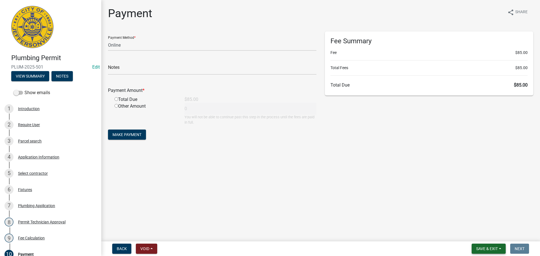
click at [488, 249] on span "Save & Exit" at bounding box center [487, 248] width 22 height 4
click at [494, 233] on button "Save & Exit" at bounding box center [482, 233] width 45 height 13
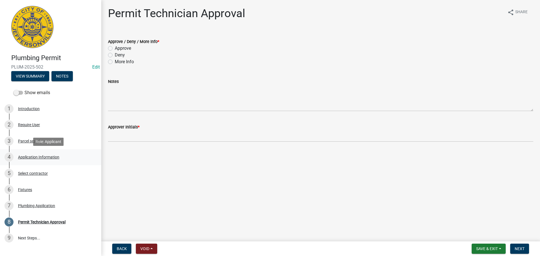
click at [40, 157] on div "Application Information" at bounding box center [38, 157] width 41 height 4
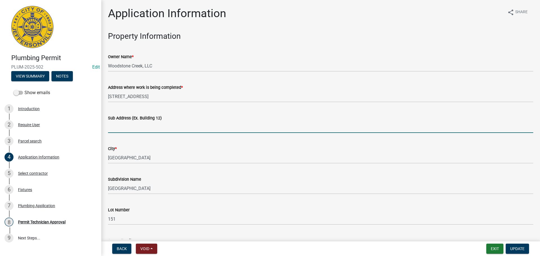
click at [136, 124] on input "Sub Address (Ex. Building 12)" at bounding box center [320, 127] width 425 height 12
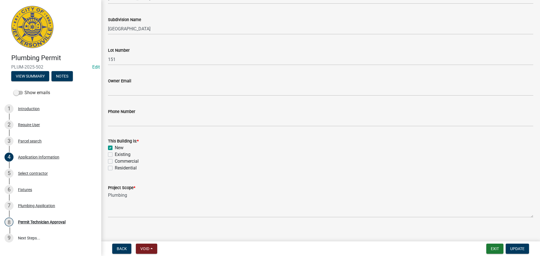
scroll to position [164, 0]
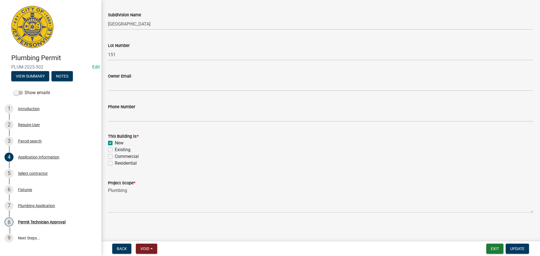
type input "[STREET_ADDRESS]"
click at [128, 165] on label "Residential" at bounding box center [126, 163] width 22 height 7
click at [118, 164] on input "Residential" at bounding box center [117, 162] width 4 height 4
checkbox input "true"
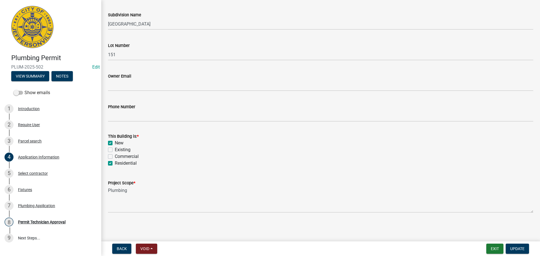
checkbox input "false"
checkbox input "true"
click at [518, 247] on span "Update" at bounding box center [517, 248] width 14 height 4
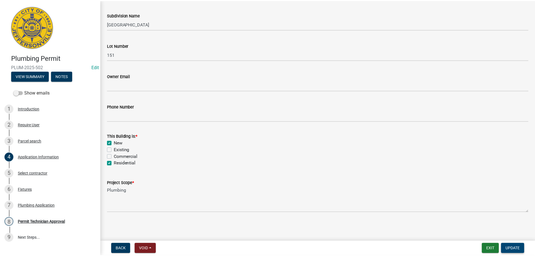
scroll to position [0, 0]
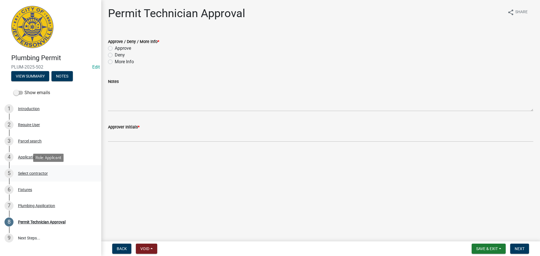
click at [31, 174] on div "Select contractor" at bounding box center [33, 173] width 30 height 4
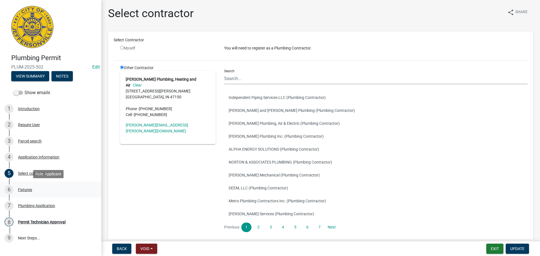
click at [24, 190] on div "Fixtures" at bounding box center [25, 190] width 14 height 4
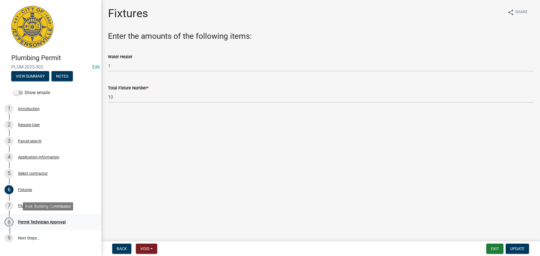
click at [35, 222] on div "Permit Technician Approval" at bounding box center [41, 222] width 47 height 4
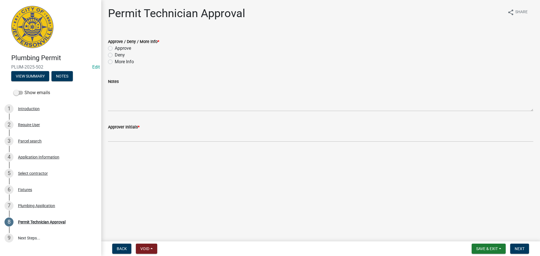
click at [126, 50] on label "Approve" at bounding box center [123, 48] width 16 height 7
click at [118, 49] on input "Approve" at bounding box center [117, 47] width 4 height 4
radio input "true"
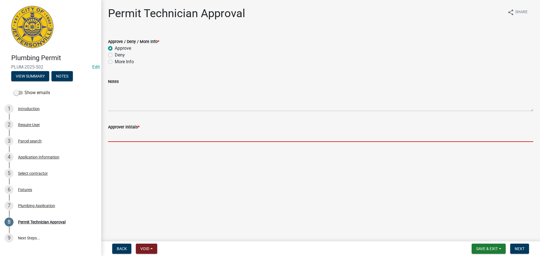
click at [128, 135] on input "Approver Initials *" at bounding box center [320, 136] width 425 height 12
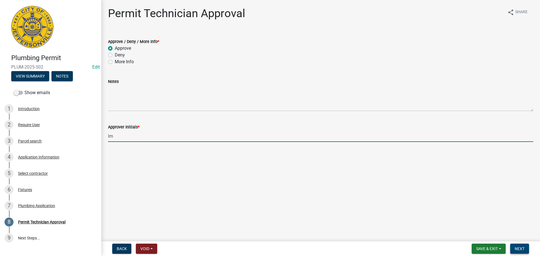
type input "lm"
click at [520, 248] on span "Next" at bounding box center [519, 248] width 10 height 4
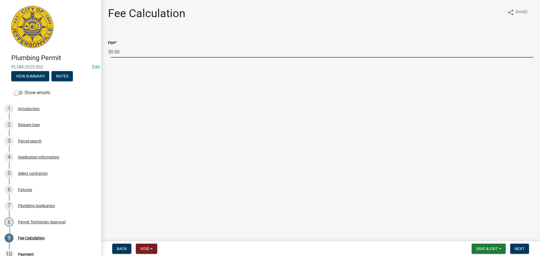
drag, startPoint x: 126, startPoint y: 52, endPoint x: 101, endPoint y: 52, distance: 24.7
click at [102, 52] on div "Fee Calculation share Share Fee * $ 0.00" at bounding box center [320, 37] width 438 height 61
type input "85.00"
click at [523, 247] on span "Next" at bounding box center [519, 248] width 10 height 4
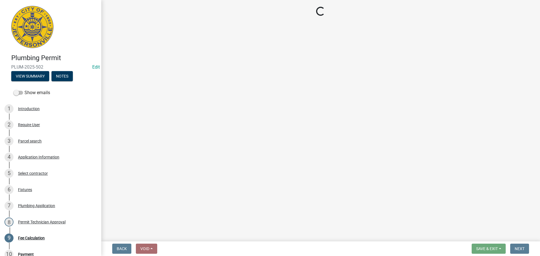
select select "3: 3"
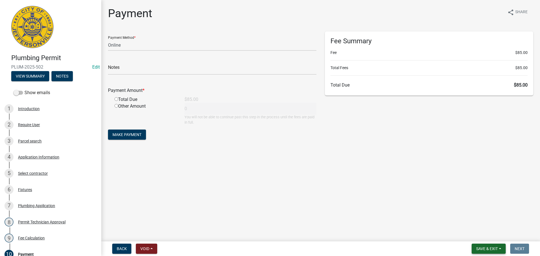
click at [485, 250] on span "Save & Exit" at bounding box center [487, 248] width 22 height 4
click at [485, 231] on button "Save & Exit" at bounding box center [482, 233] width 45 height 13
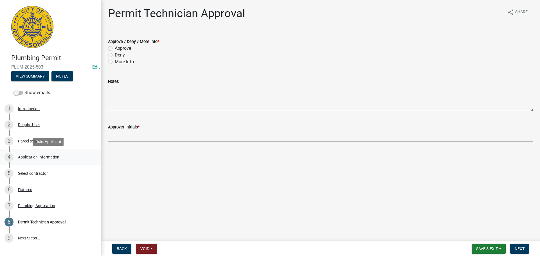
click at [40, 155] on div "Application Information" at bounding box center [38, 157] width 41 height 4
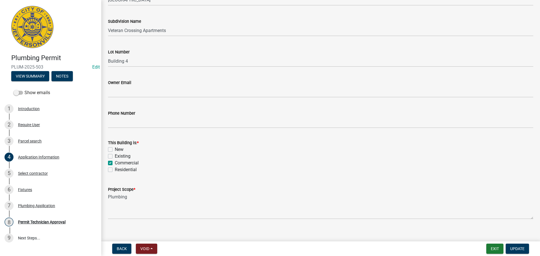
scroll to position [164, 0]
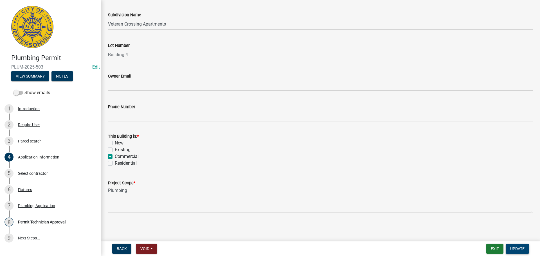
click at [518, 250] on span "Update" at bounding box center [517, 248] width 14 height 4
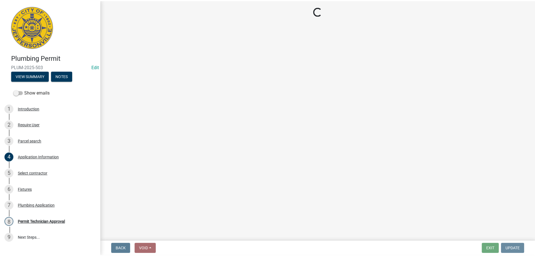
scroll to position [0, 0]
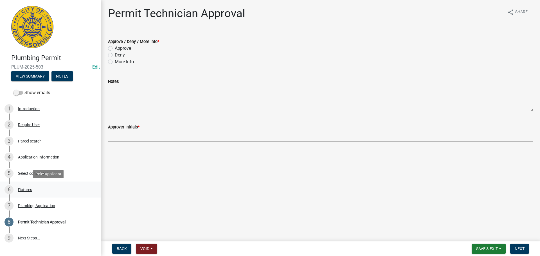
click at [23, 190] on div "Fixtures" at bounding box center [25, 190] width 14 height 4
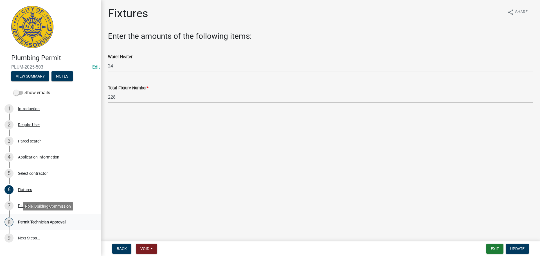
click at [44, 221] on div "Permit Technician Approval" at bounding box center [41, 222] width 47 height 4
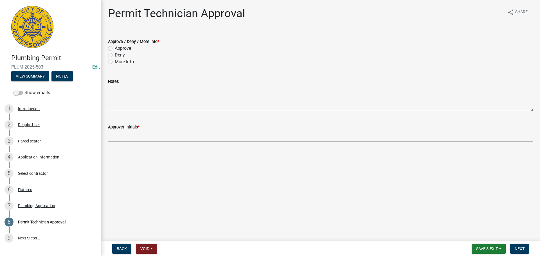
click at [127, 50] on label "Approve" at bounding box center [123, 48] width 16 height 7
click at [118, 49] on input "Approve" at bounding box center [117, 47] width 4 height 4
radio input "true"
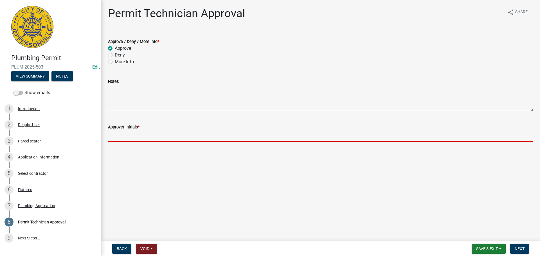
click at [123, 139] on input "Approver Initials *" at bounding box center [320, 136] width 425 height 12
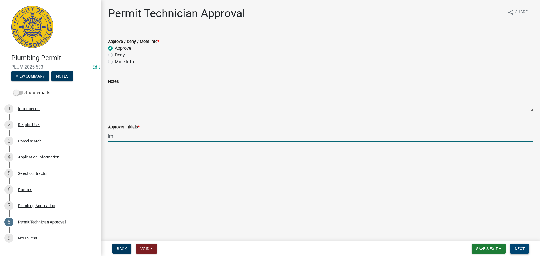
type input "lm"
click at [517, 246] on span "Next" at bounding box center [519, 248] width 10 height 4
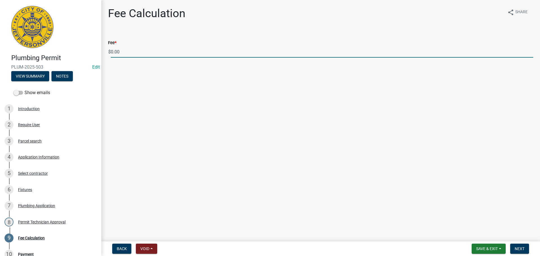
drag, startPoint x: 148, startPoint y: 54, endPoint x: 103, endPoint y: 52, distance: 44.7
click at [103, 52] on div "Fee Calculation share Share Fee * $ 0.00" at bounding box center [320, 37] width 438 height 61
type input "1185.00"
click at [524, 249] on span "Next" at bounding box center [519, 248] width 10 height 4
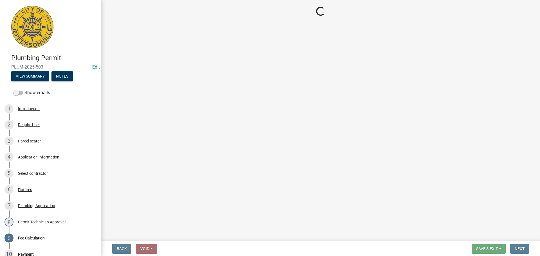
select select "3: 3"
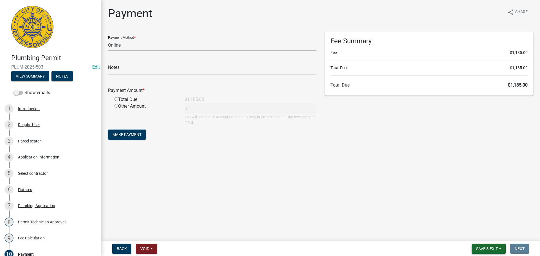
click at [491, 246] on span "Save & Exit" at bounding box center [487, 248] width 22 height 4
click at [489, 233] on button "Save & Exit" at bounding box center [482, 233] width 45 height 13
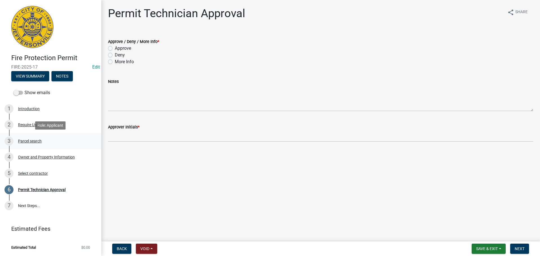
click at [31, 141] on div "Parcel search" at bounding box center [30, 141] width 24 height 4
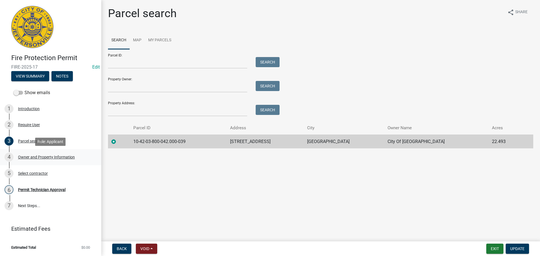
click at [28, 158] on div "Owner and Property Information" at bounding box center [46, 157] width 57 height 4
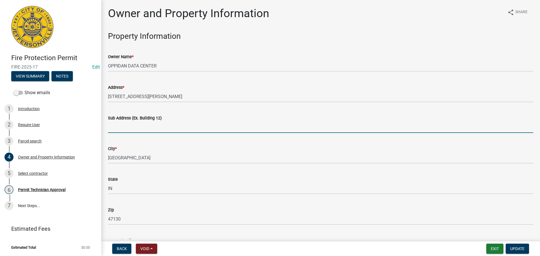
click at [151, 129] on input "Sub Address (Ex. Building 12)" at bounding box center [320, 127] width 425 height 12
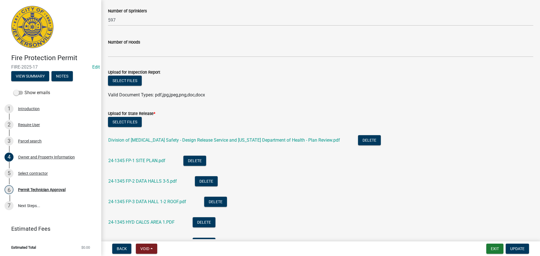
scroll to position [590, 0]
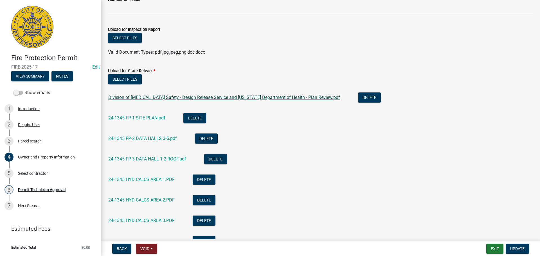
type input "[STREET_ADDRESS][PERSON_NAME]"
click at [155, 96] on link "Division of [MEDICAL_DATA] Safety - Design Release Service and [US_STATE] Depar…" at bounding box center [224, 97] width 232 height 5
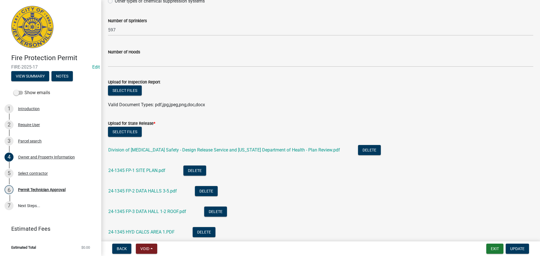
scroll to position [509, 0]
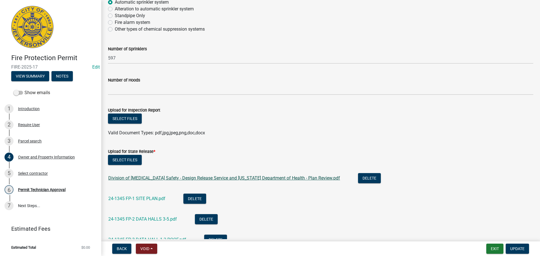
click at [199, 180] on link "Division of [MEDICAL_DATA] Safety - Design Release Service and [US_STATE] Depar…" at bounding box center [224, 177] width 232 height 5
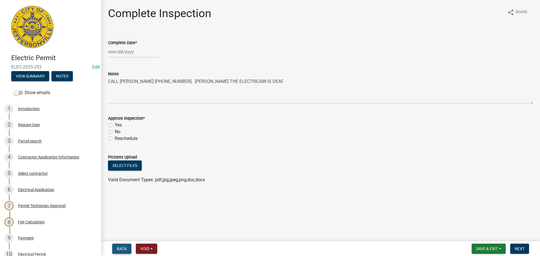
click at [122, 248] on span "Back" at bounding box center [122, 248] width 10 height 4
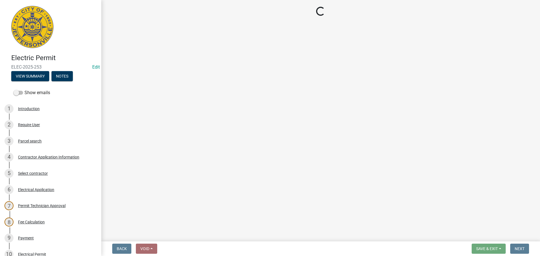
select select "36a8b8f0-2ef8-43e9-ae06-718f51af8d36"
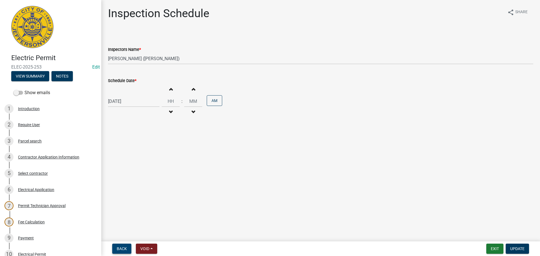
click at [119, 246] on button "Back" at bounding box center [121, 249] width 19 height 10
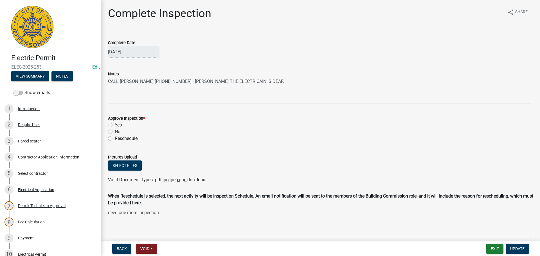
click at [137, 237] on div "When Reschedule is selected, the next activity will be Inspection Schedule. An …" at bounding box center [320, 216] width 433 height 46
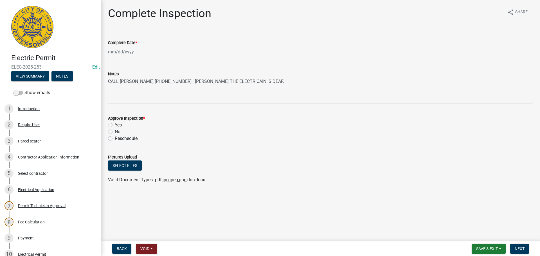
click at [119, 125] on label "Yes" at bounding box center [118, 125] width 7 height 7
click at [118, 125] on input "Yes" at bounding box center [117, 124] width 4 height 4
radio input "true"
click at [518, 246] on span "Next" at bounding box center [519, 248] width 10 height 4
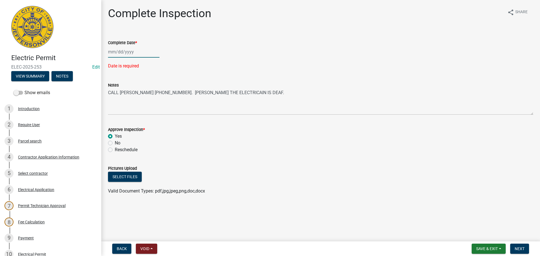
click at [136, 54] on div at bounding box center [133, 52] width 51 height 12
select select "9"
select select "2025"
click at [141, 89] on div "11" at bounding box center [140, 90] width 9 height 9
type input "[DATE]"
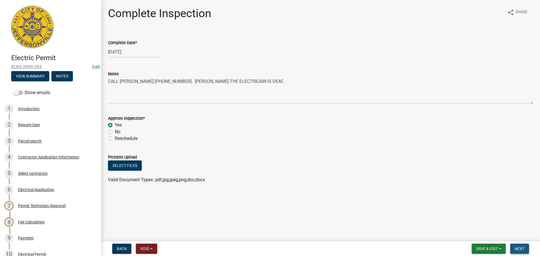
click at [520, 251] on span "Next" at bounding box center [519, 248] width 10 height 4
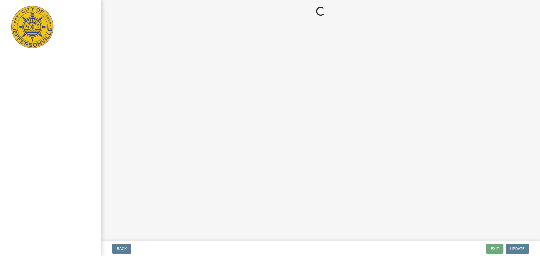
select select "3: 3"
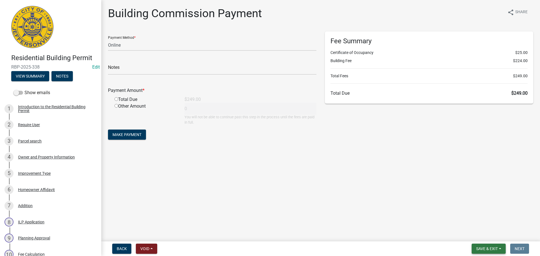
click at [500, 248] on button "Save & Exit" at bounding box center [488, 249] width 34 height 10
click at [493, 235] on button "Save & Exit" at bounding box center [482, 233] width 45 height 13
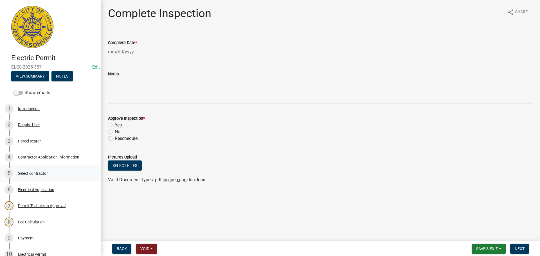
click at [35, 174] on div "Select contractor" at bounding box center [33, 173] width 30 height 4
